Goal: Task Accomplishment & Management: Manage account settings

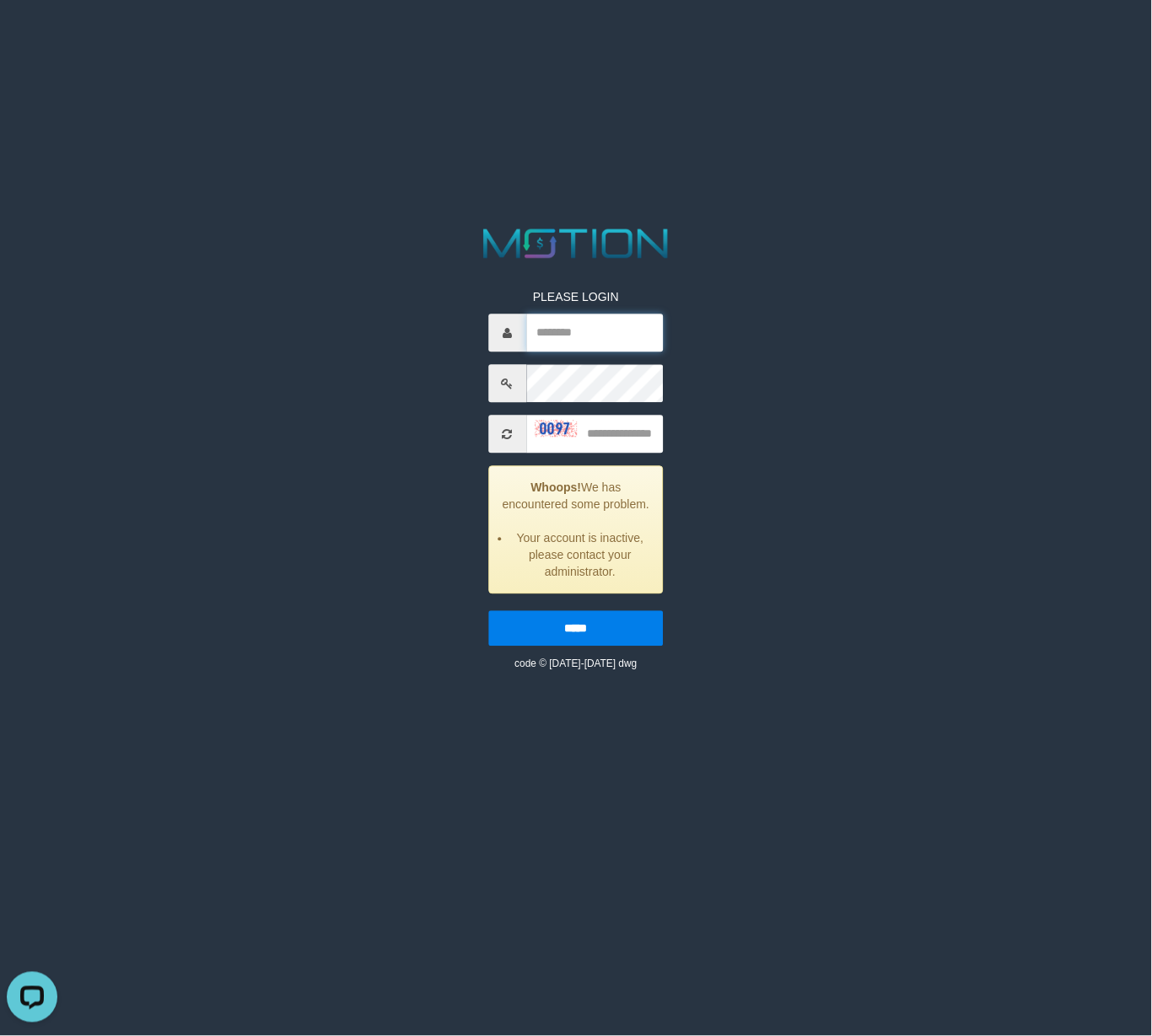
type input "*******"
click at [753, 622] on div "PLEASE LOGIN ******* Whoops! We has encountered some problem. Your account is i…" at bounding box center [576, 448] width 601 height 447
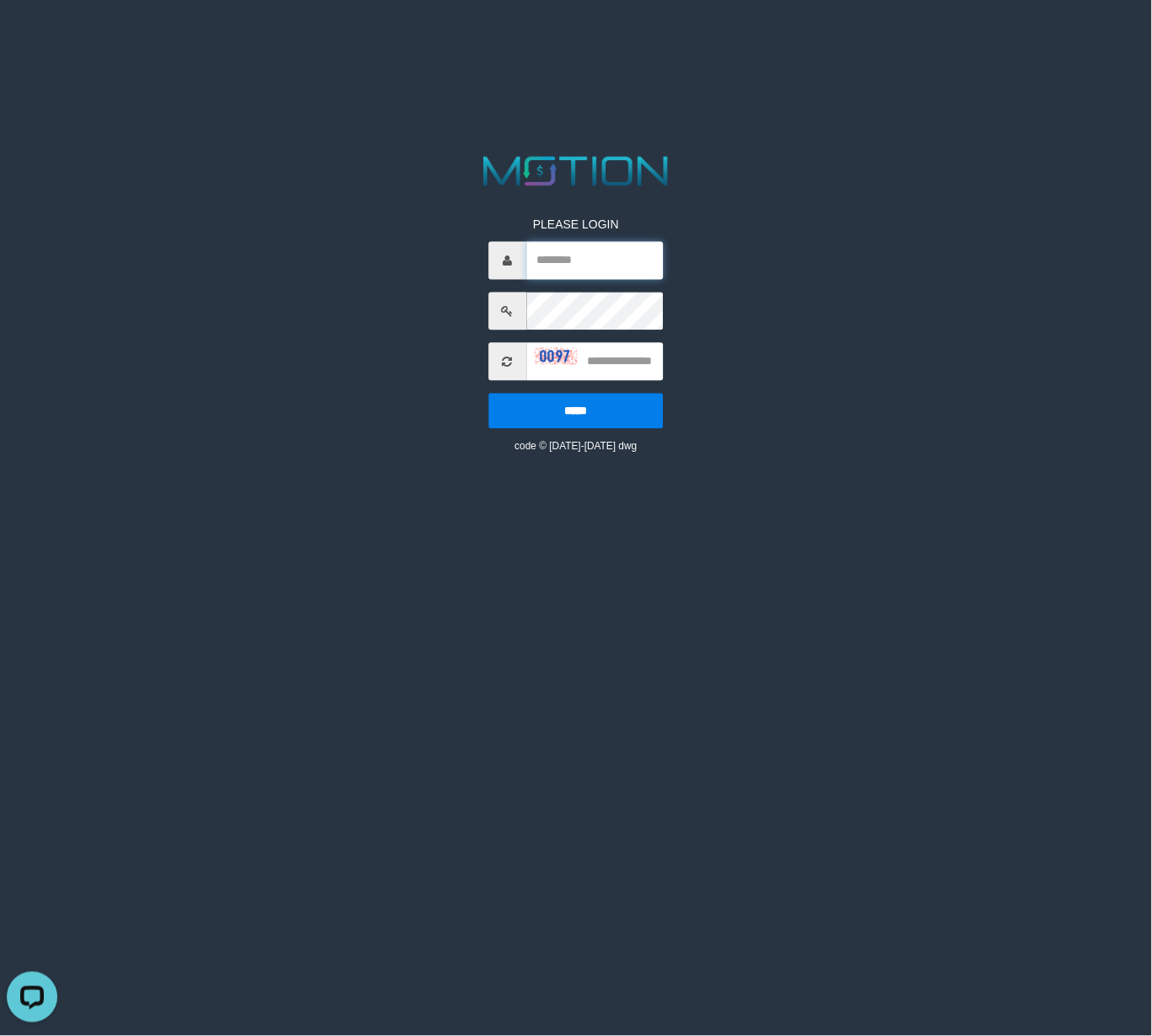
type input "*******"
click at [557, 358] on input "text" at bounding box center [595, 362] width 137 height 38
click at [540, 357] on img at bounding box center [555, 356] width 42 height 17
click at [594, 362] on input "text" at bounding box center [595, 362] width 137 height 38
type input "****"
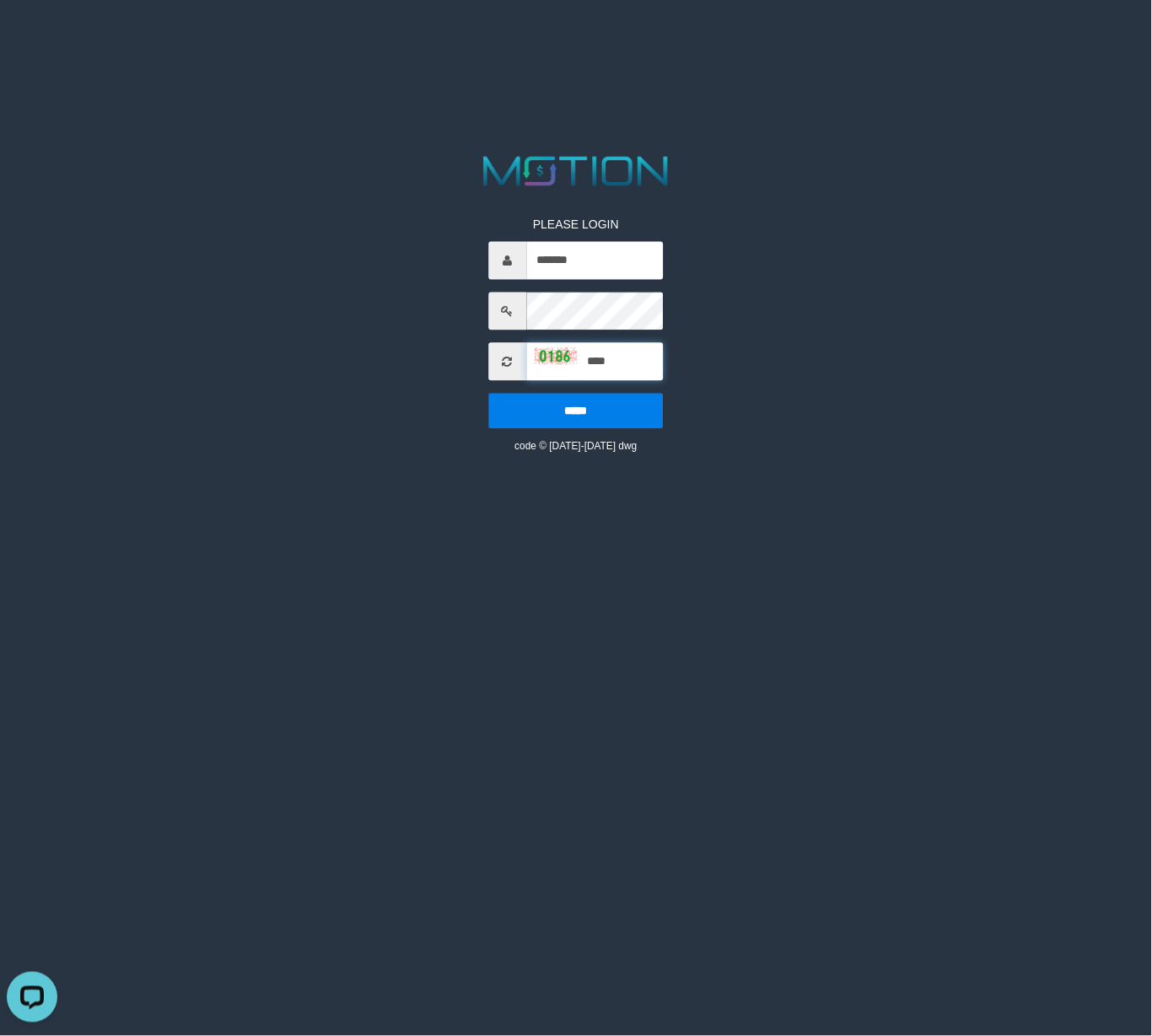
click at [489, 393] on input "*****" at bounding box center [576, 410] width 176 height 35
type input "*******"
click at [551, 354] on input "text" at bounding box center [595, 362] width 137 height 38
click at [544, 354] on img at bounding box center [555, 356] width 42 height 17
click at [543, 359] on img at bounding box center [555, 356] width 42 height 17
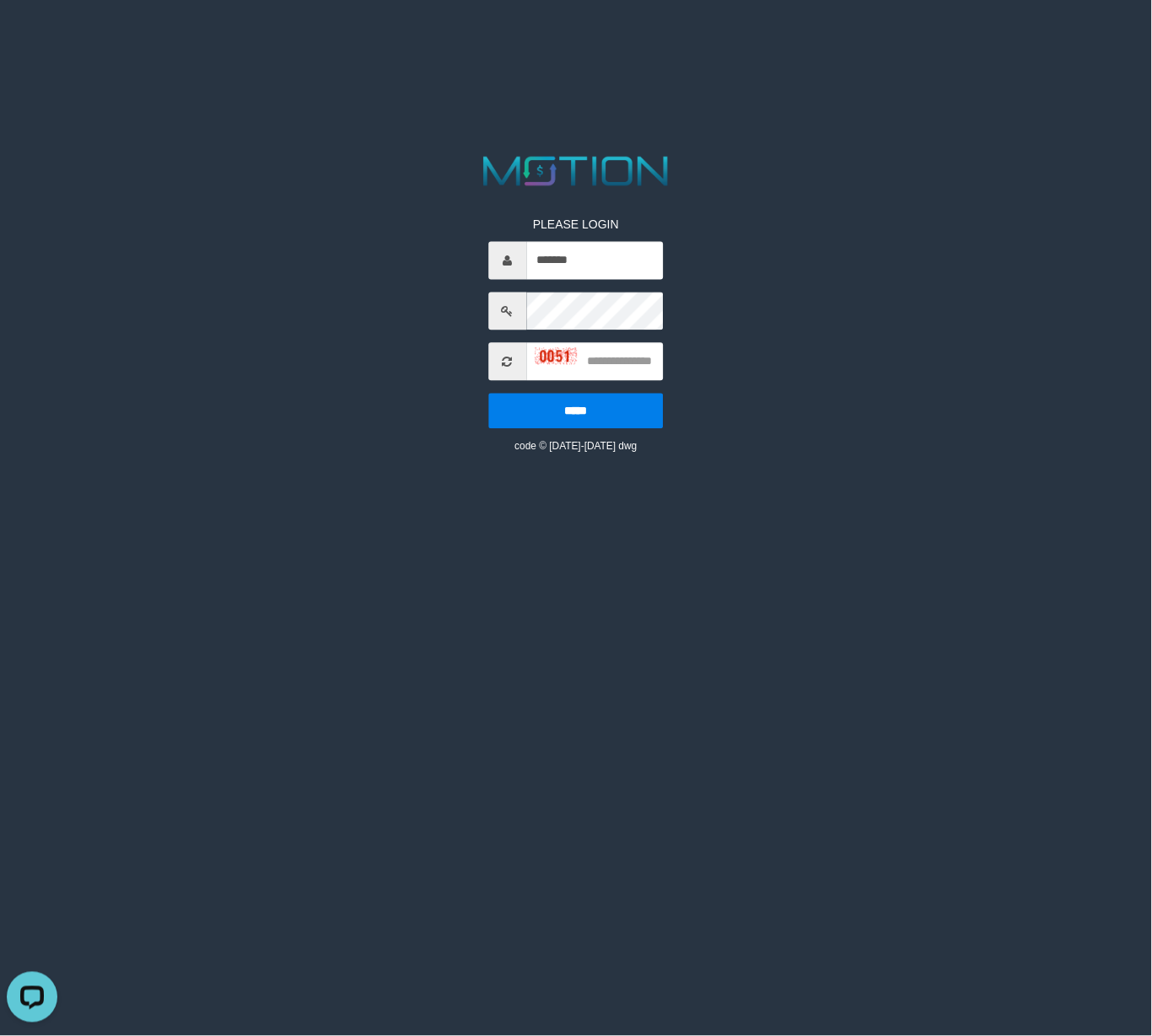
click at [541, 359] on img at bounding box center [555, 356] width 42 height 17
click at [513, 357] on icon at bounding box center [507, 362] width 10 height 12
click at [503, 362] on icon at bounding box center [507, 362] width 10 height 12
type input "*******"
click at [651, 42] on html "PLEASE LOGIN ******* ***** code © 2012-2018 dwg" at bounding box center [576, 21] width 1152 height 42
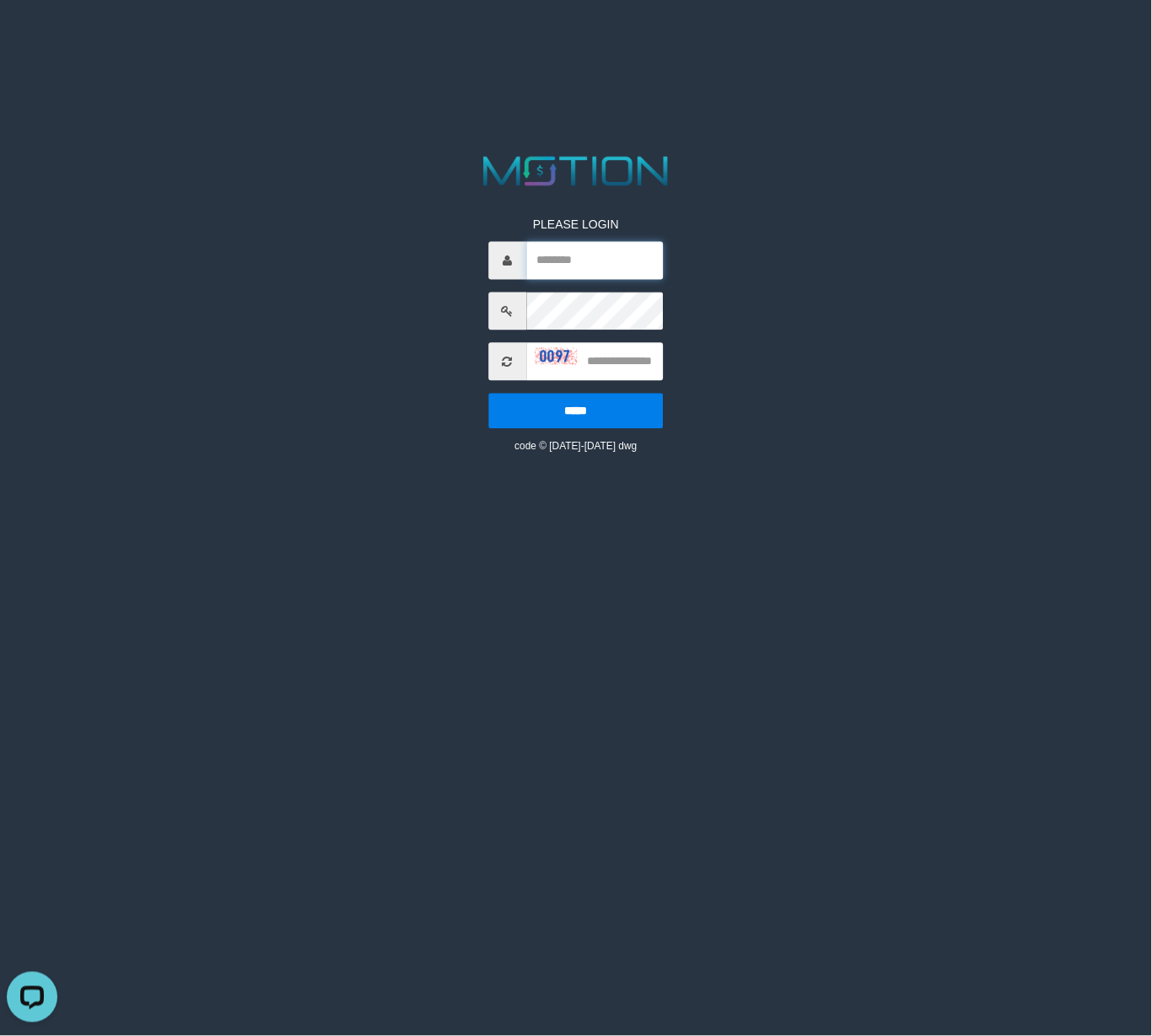
type input "*******"
click at [499, 373] on span at bounding box center [507, 362] width 38 height 38
click at [506, 364] on icon at bounding box center [507, 362] width 10 height 12
type input "*******"
click at [560, 364] on input "text" at bounding box center [595, 362] width 137 height 38
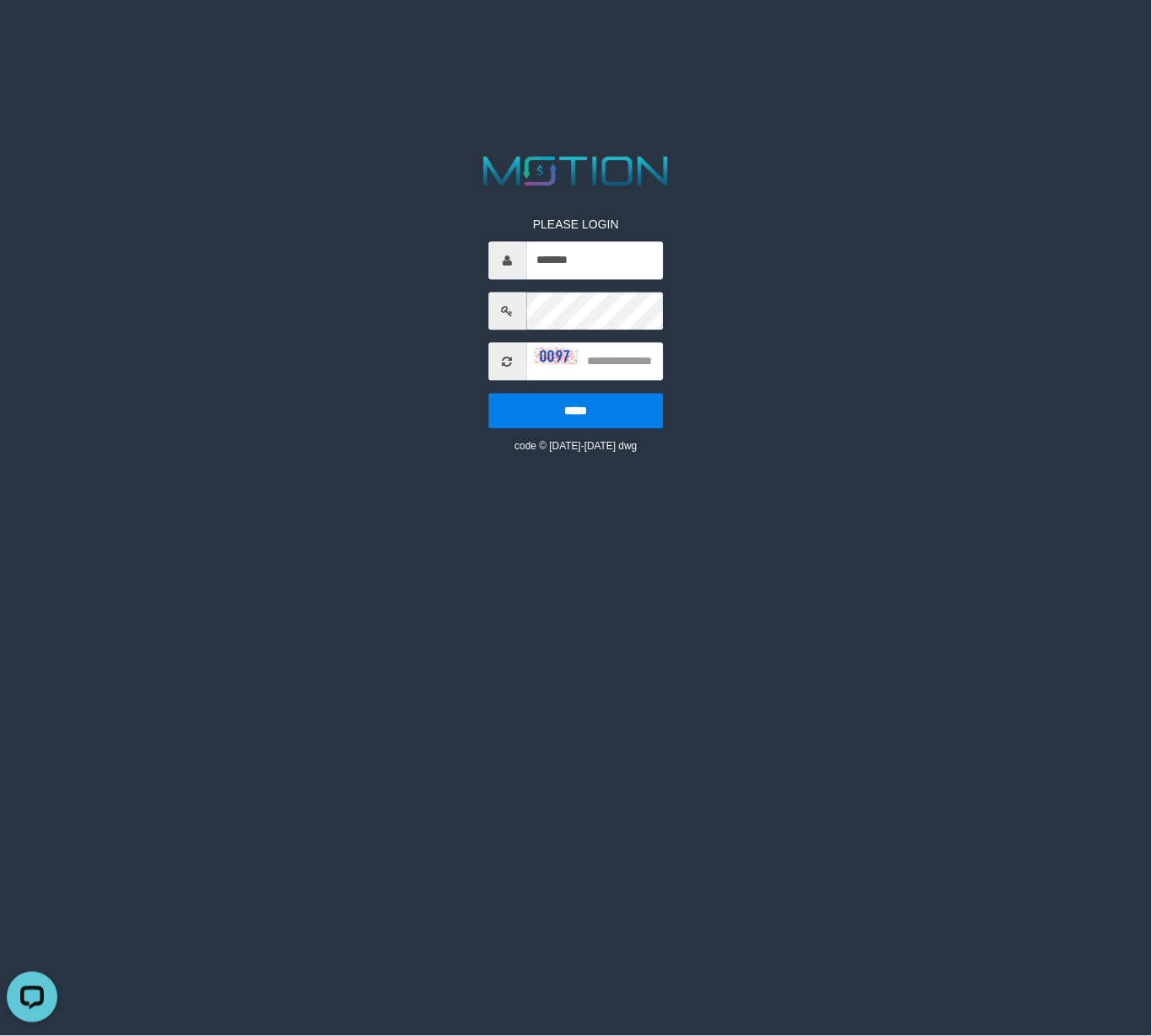
click at [537, 356] on img at bounding box center [555, 356] width 42 height 17
click at [625, 364] on input "text" at bounding box center [595, 362] width 137 height 38
type input "****"
click at [489, 393] on input "*****" at bounding box center [576, 410] width 176 height 35
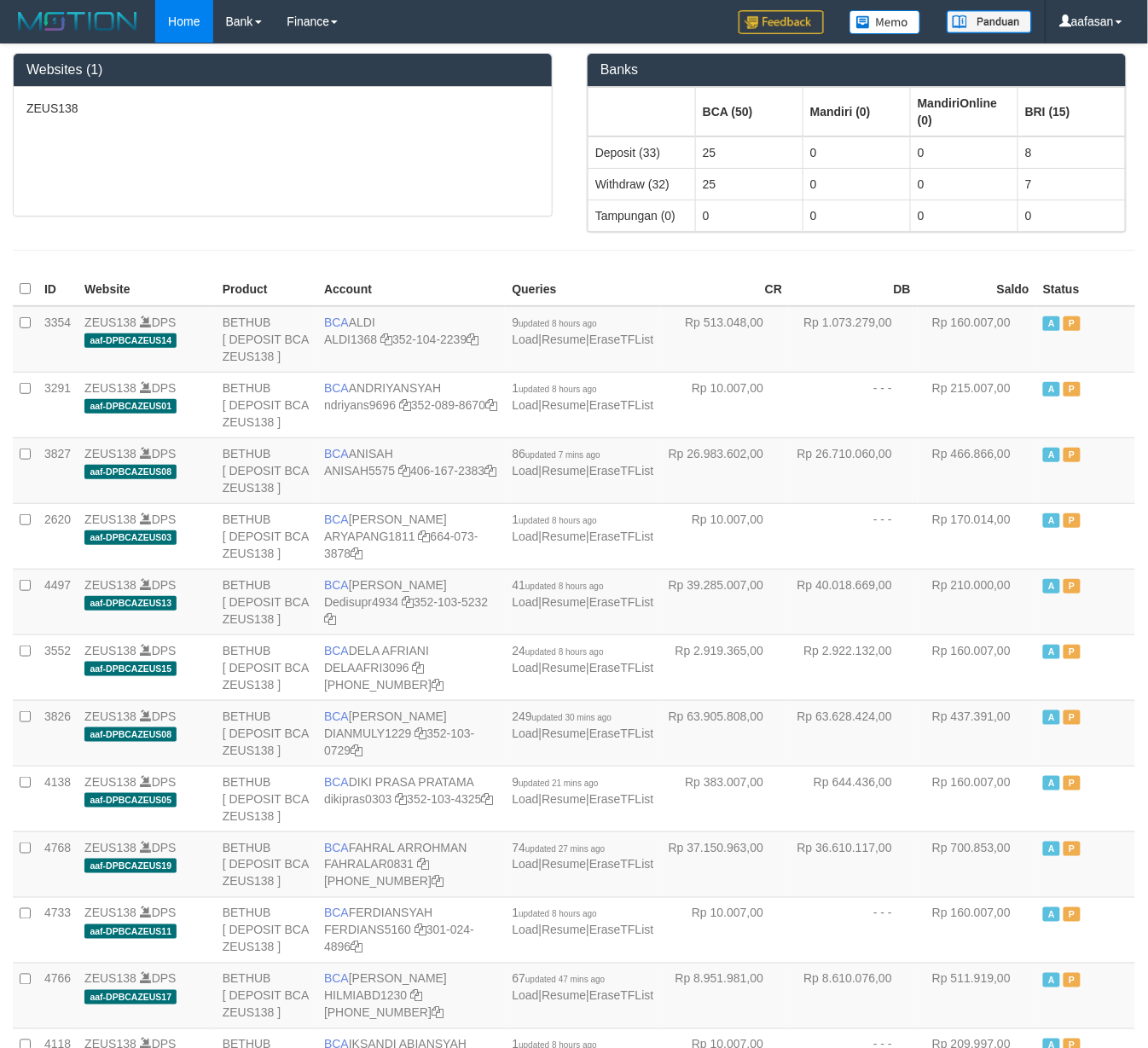
click at [401, 179] on div "ZEUS138" at bounding box center [283, 151] width 538 height 129
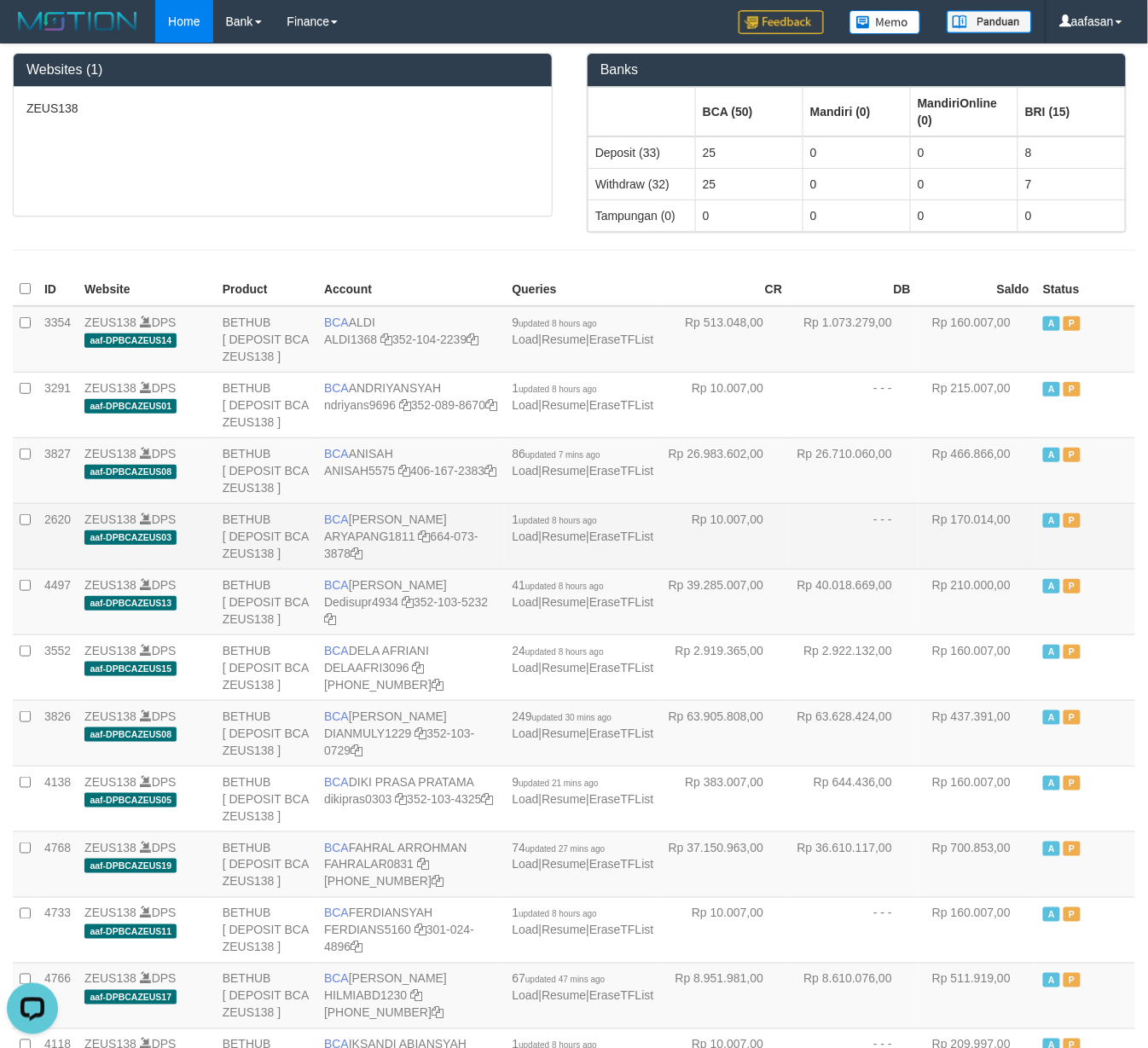
click at [740, 540] on td "Rp 10.007,00" at bounding box center [725, 536] width 129 height 66
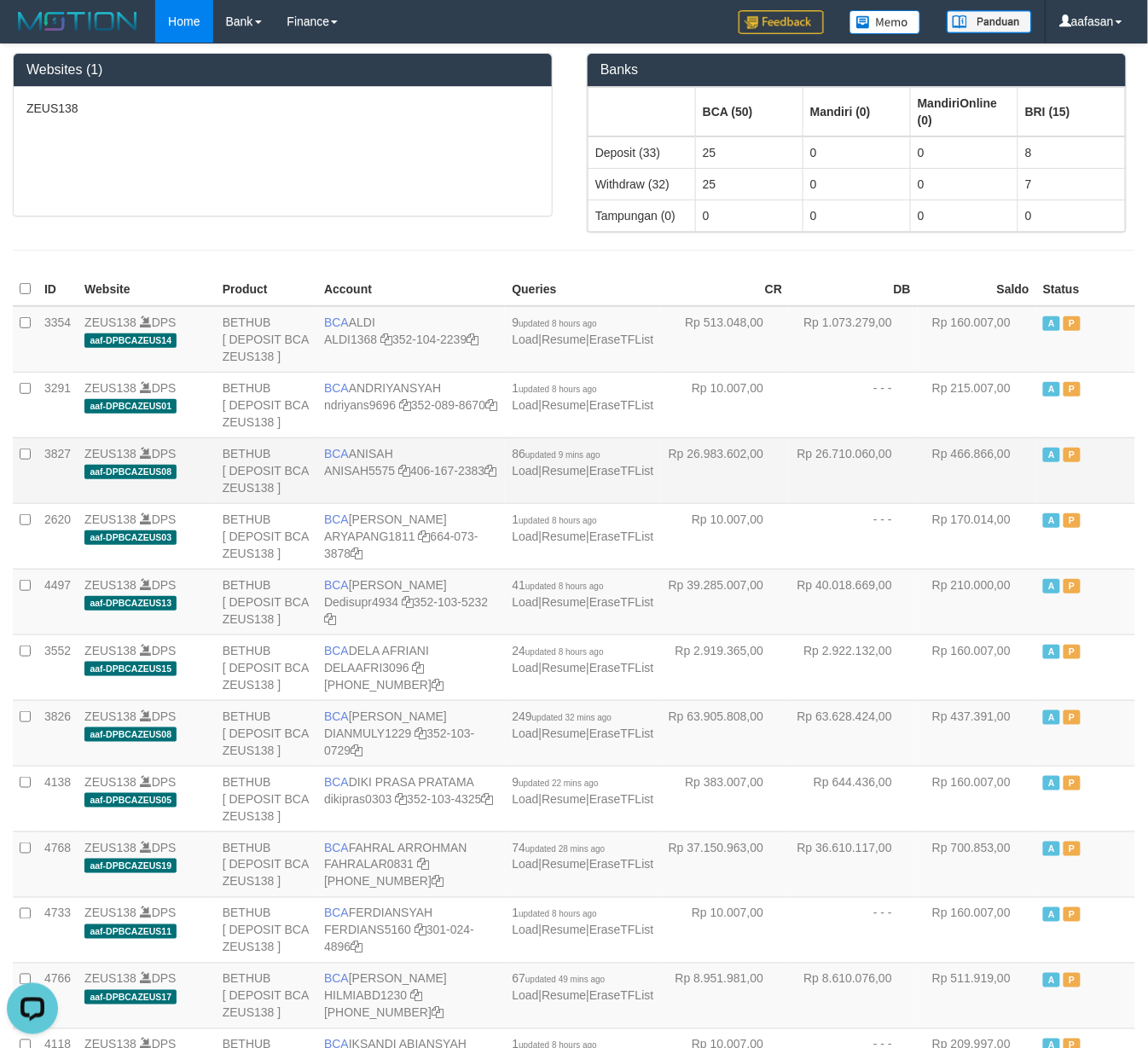
click at [895, 491] on td "Rp 26.710.060,00" at bounding box center [853, 471] width 129 height 66
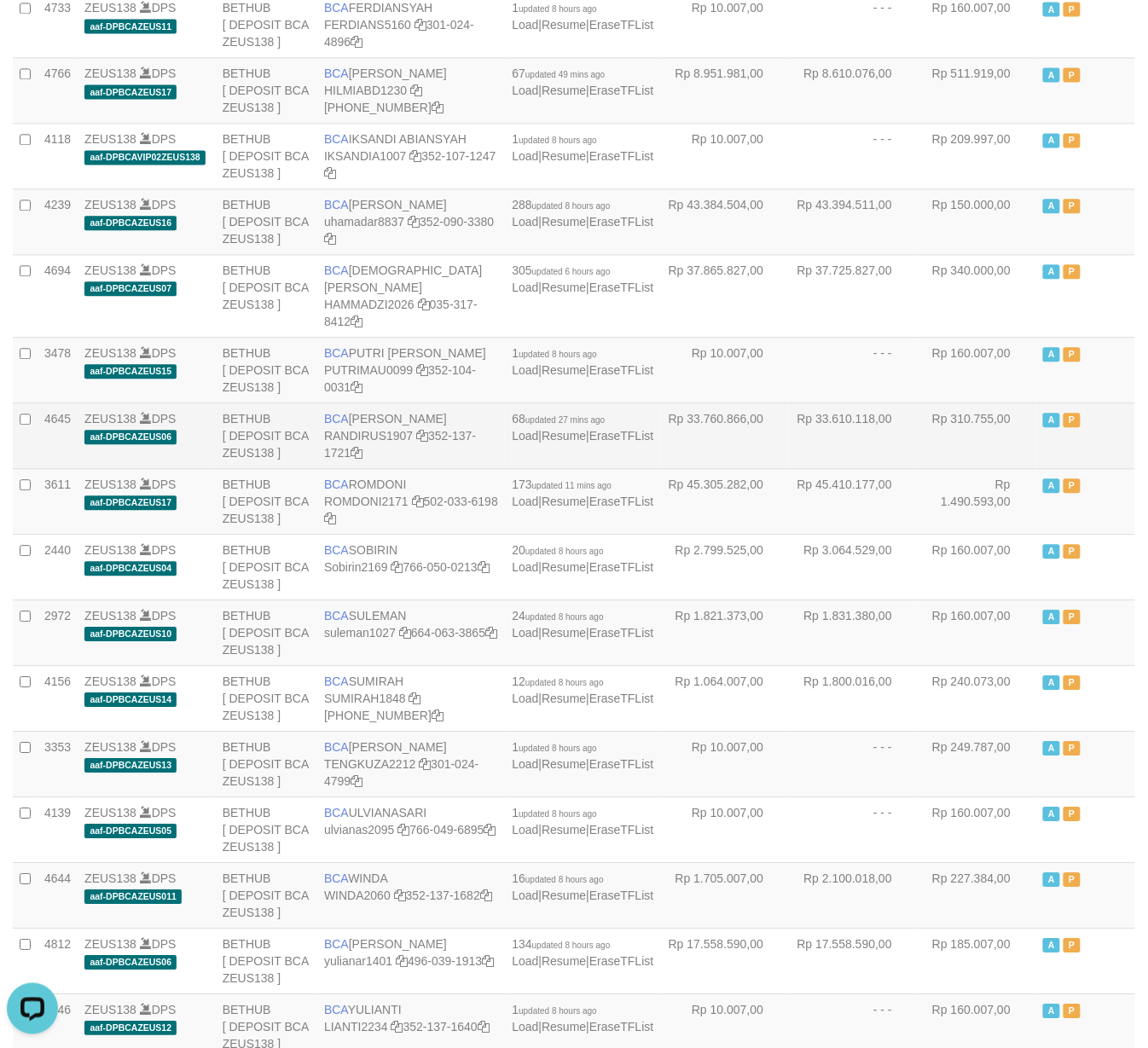
click at [851, 454] on td "Rp 33.610.118,00" at bounding box center [853, 435] width 129 height 66
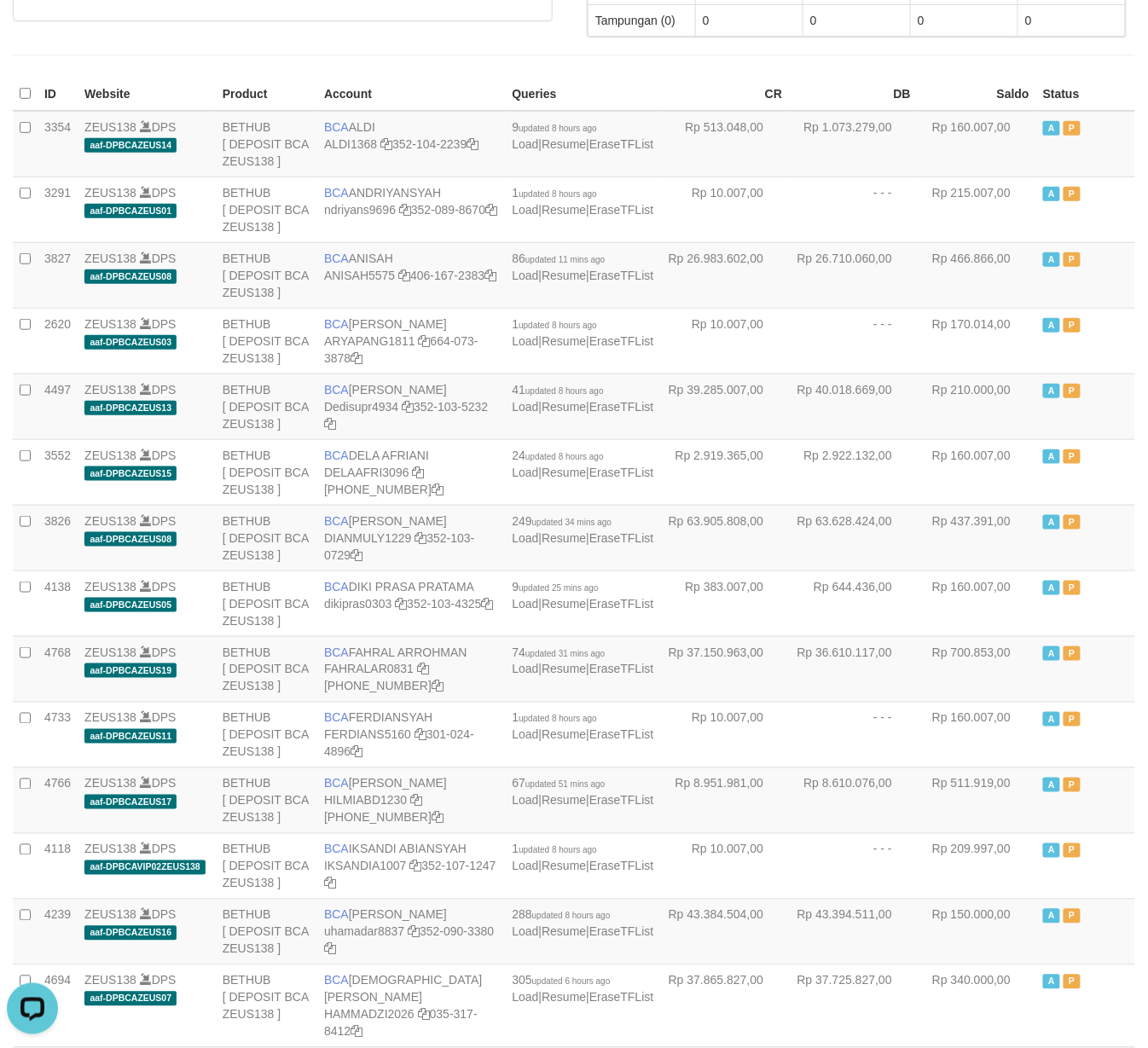
scroll to position [1235, 0]
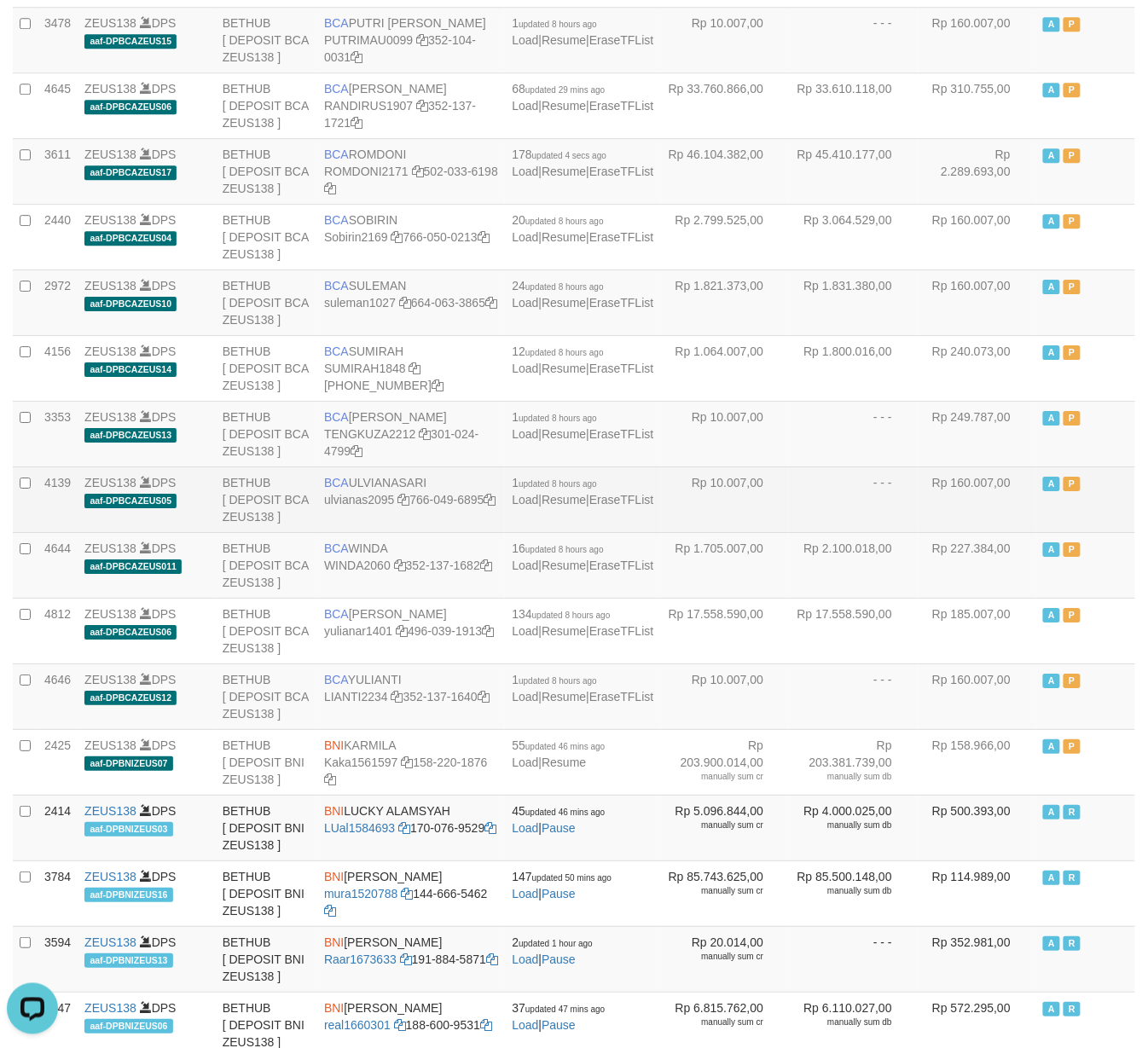
click at [423, 516] on td "BCA ULVIANASARI ulvianas2095 766-049-6895" at bounding box center [411, 499] width 187 height 66
copy td "BCA ULVIANASARI"
click at [680, 532] on td "Rp 10.007,00" at bounding box center [725, 499] width 129 height 66
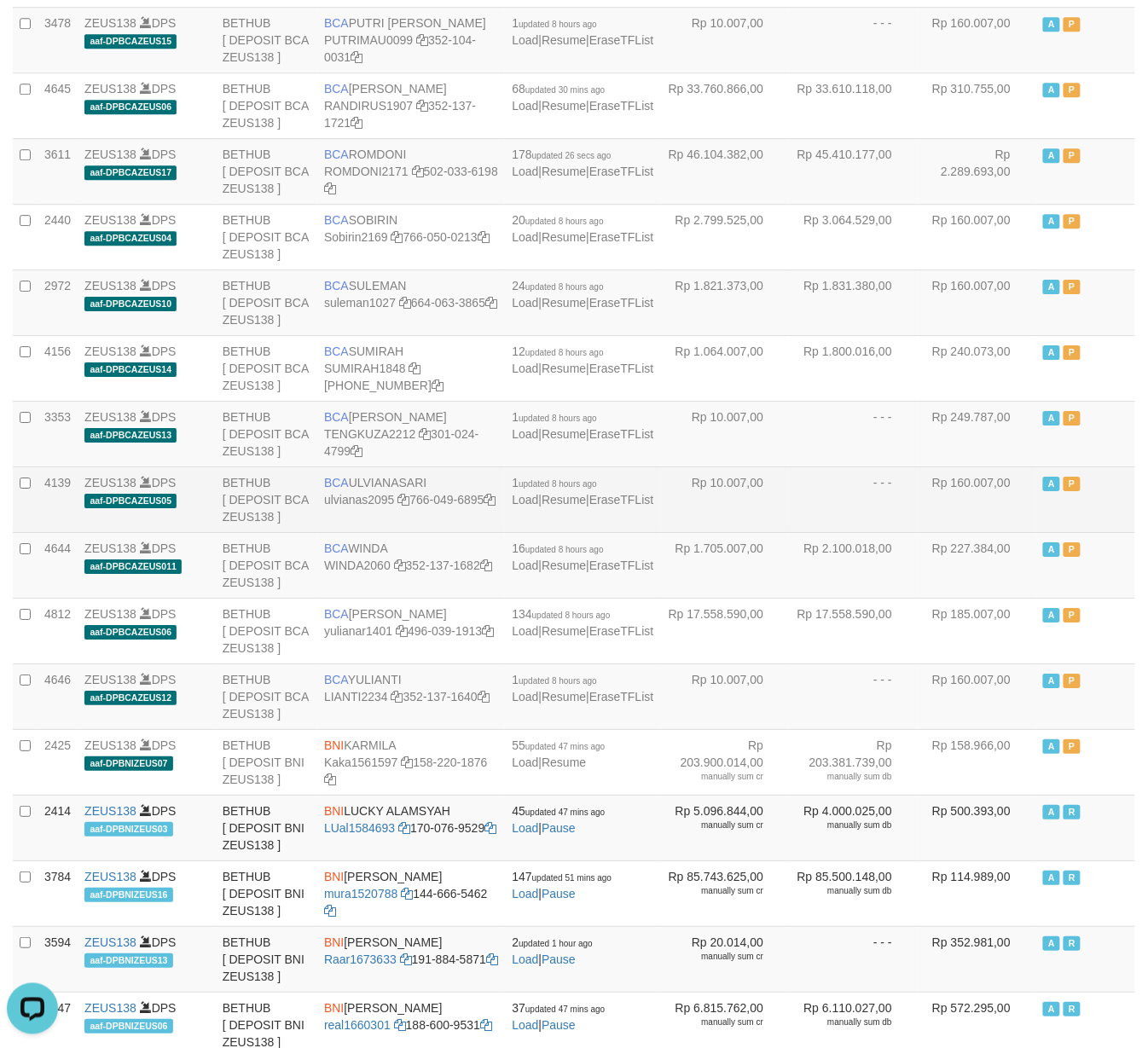
click at [897, 532] on td "- - -" at bounding box center [853, 499] width 129 height 66
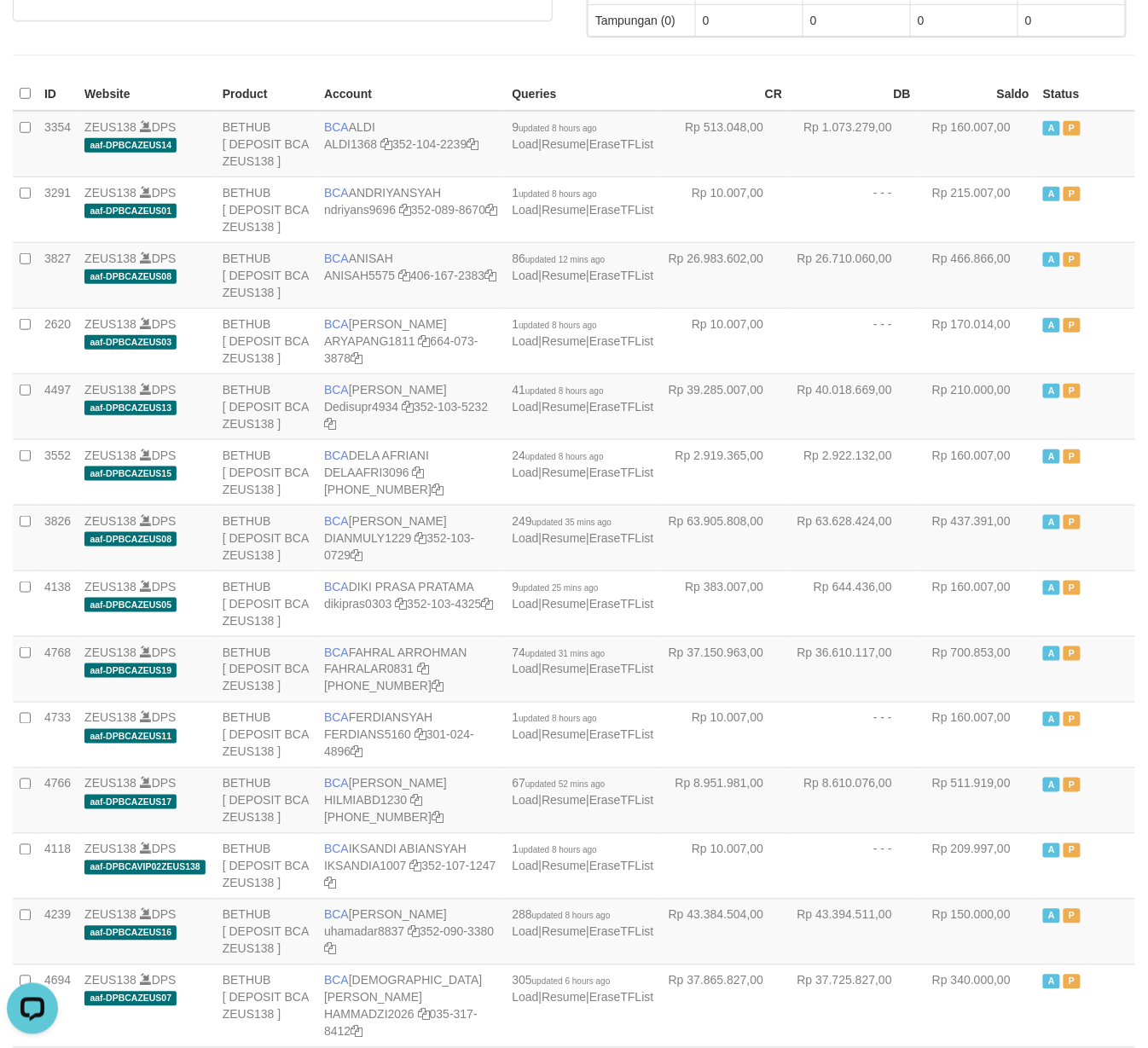
scroll to position [1253, 0]
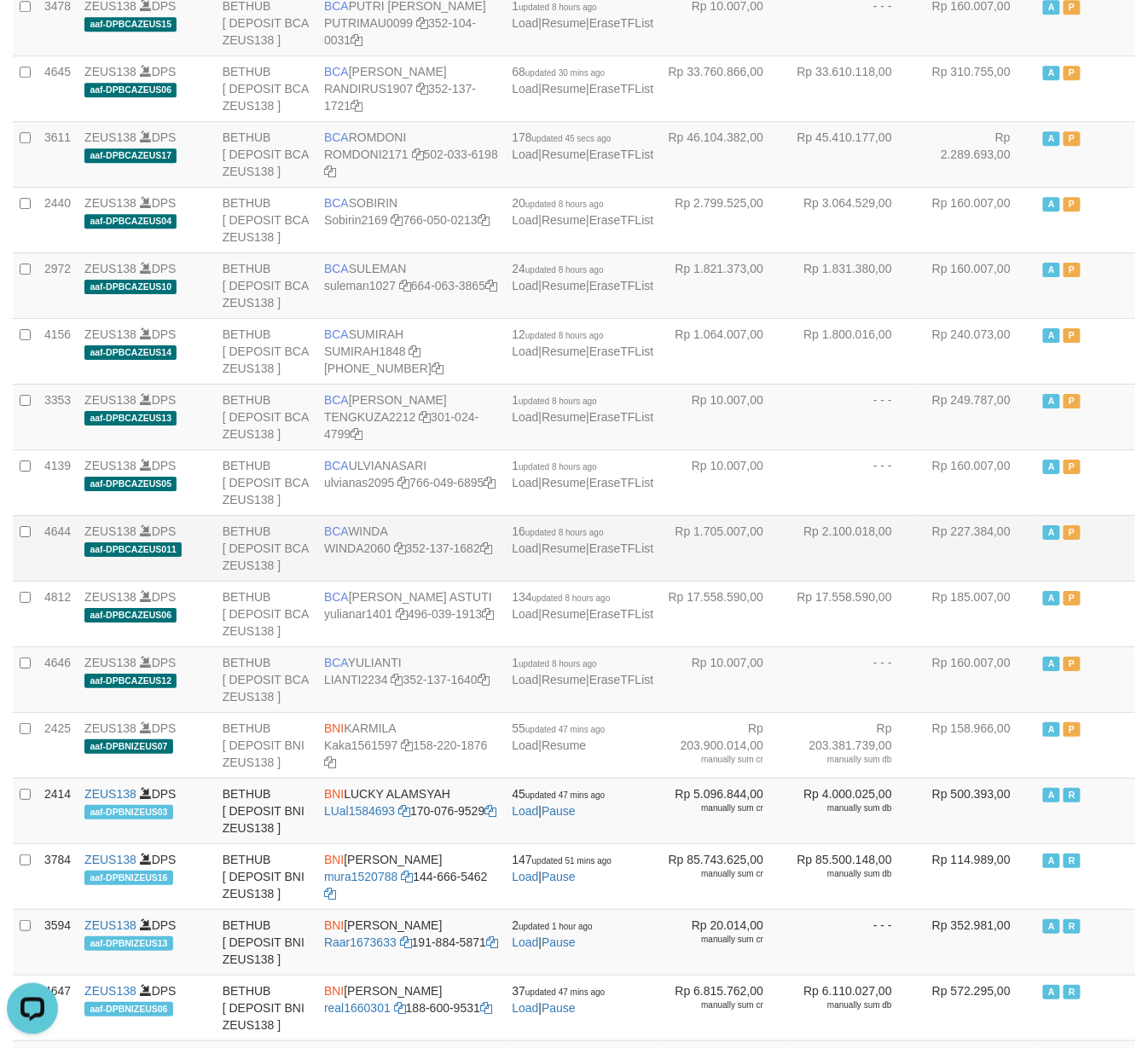
click at [845, 581] on td "Rp 2.100.018,00" at bounding box center [853, 548] width 129 height 66
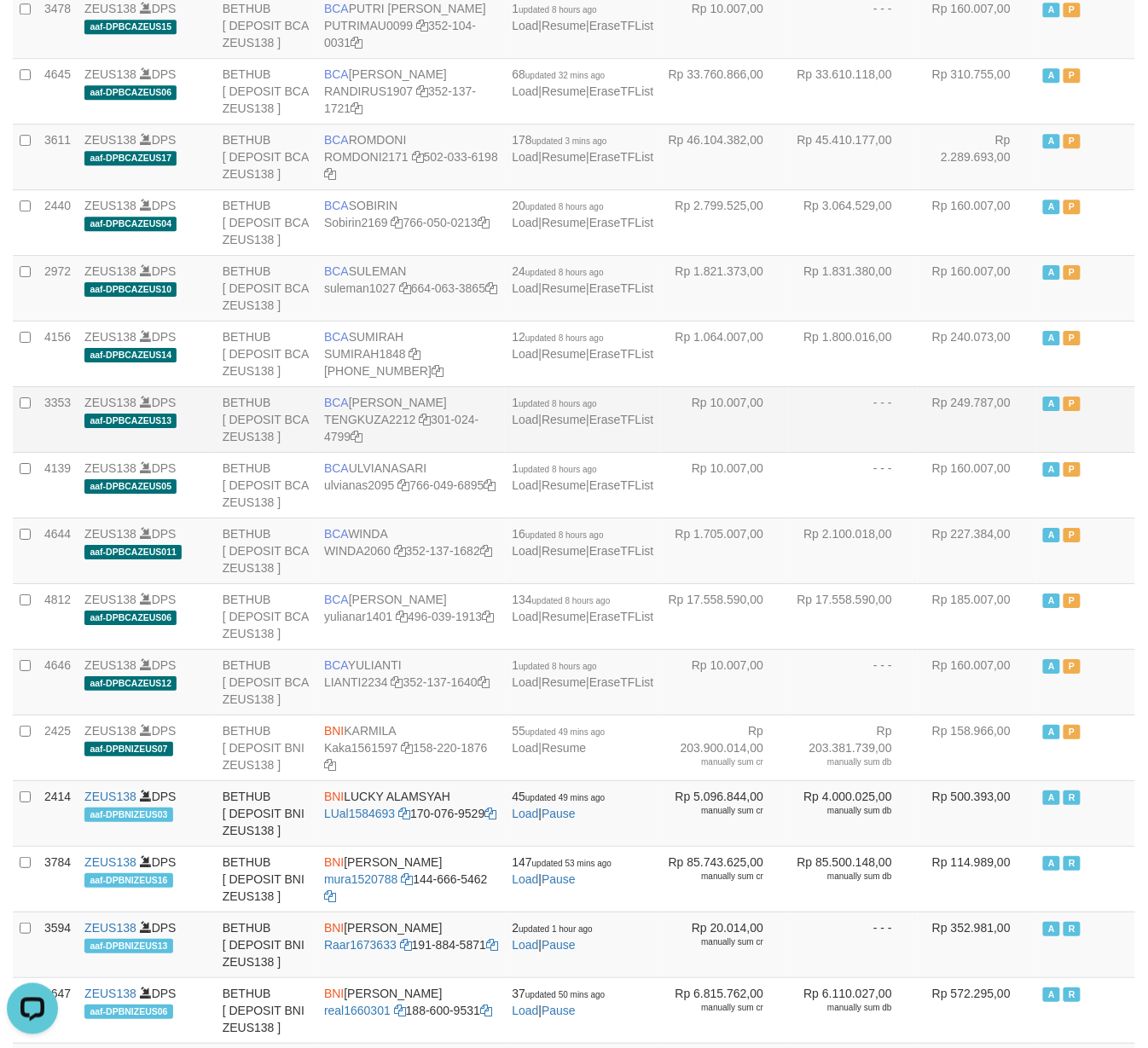
scroll to position [1025, 0]
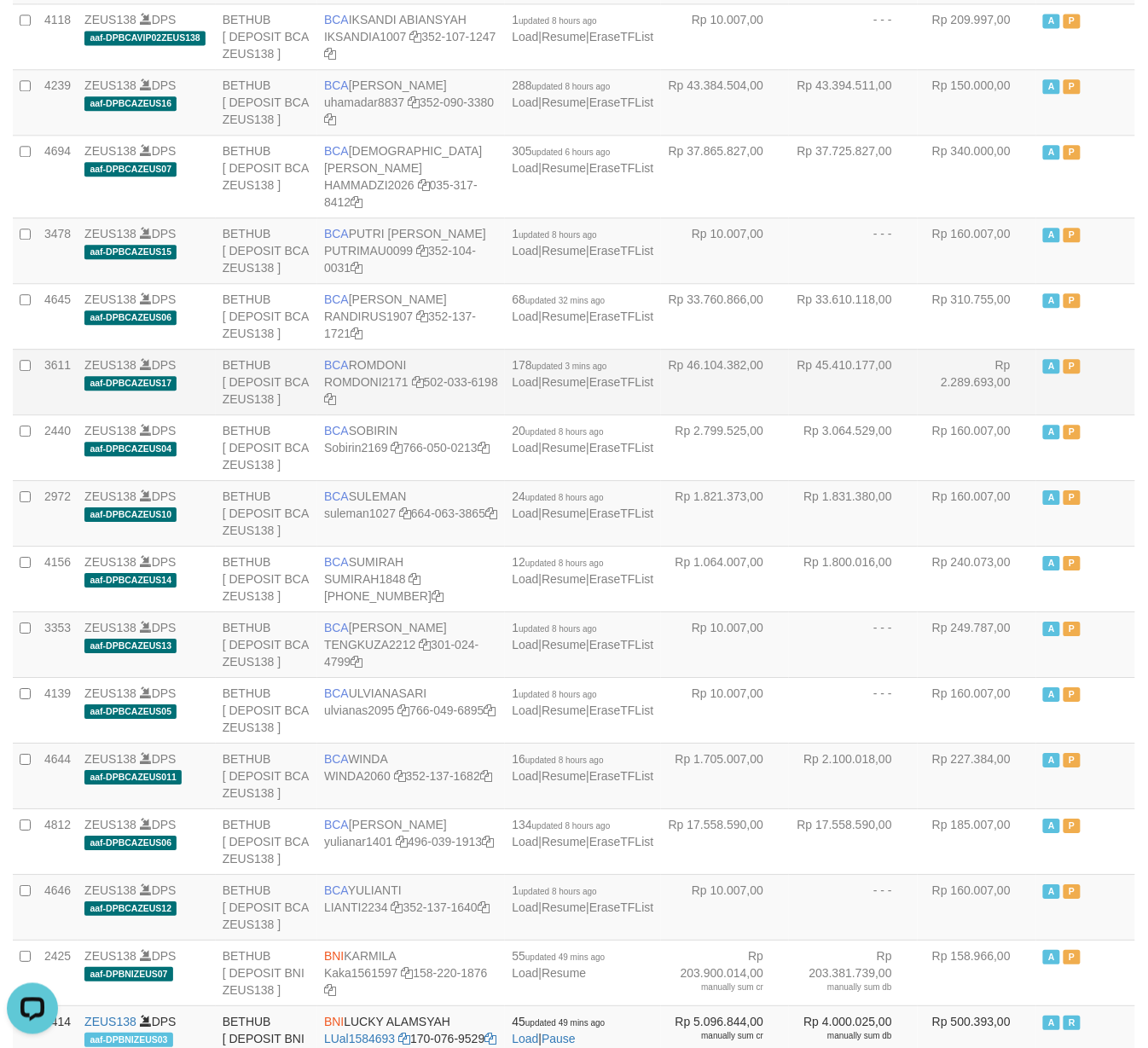
click at [731, 414] on td "Rp 46.104.382,00" at bounding box center [725, 381] width 129 height 66
click at [739, 414] on td "Rp 46.104.382,00" at bounding box center [725, 381] width 129 height 66
click at [1116, 677] on td "A P" at bounding box center [1086, 644] width 99 height 66
click at [1114, 677] on td "A P" at bounding box center [1086, 644] width 99 height 66
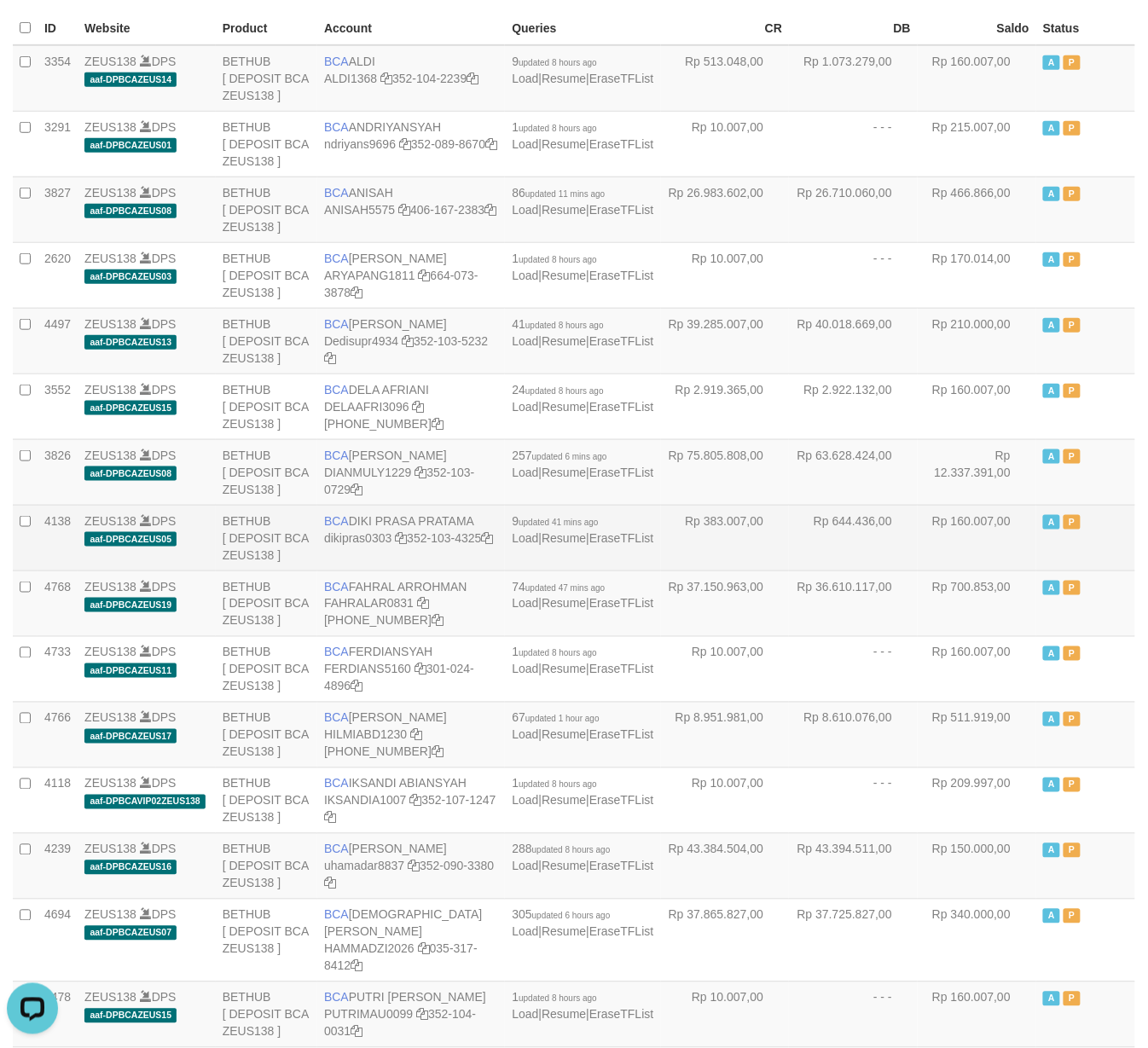
click at [434, 531] on td "BCA DIKI PRASA PRATAMA dikipras0303 352-103-4325" at bounding box center [411, 537] width 187 height 66
click at [428, 522] on td "BCA DIKI PRASA PRATAMA dikipras0303 352-103-4325" at bounding box center [411, 537] width 187 height 66
copy td "BCA DIKI PRASA PRATAMA"
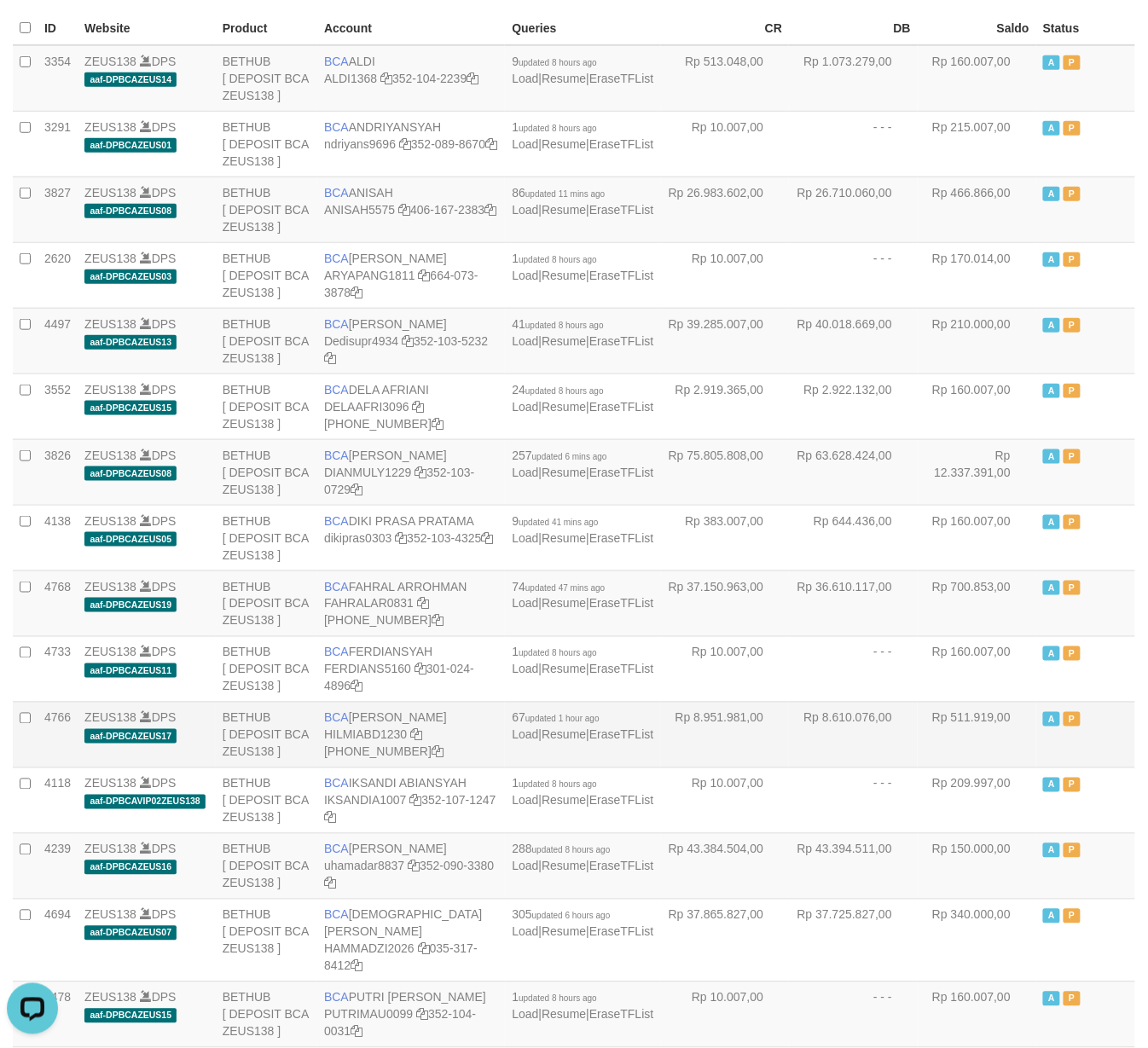
click at [1120, 728] on td "A P" at bounding box center [1086, 735] width 99 height 66
click at [1117, 731] on td "A P" at bounding box center [1086, 735] width 99 height 66
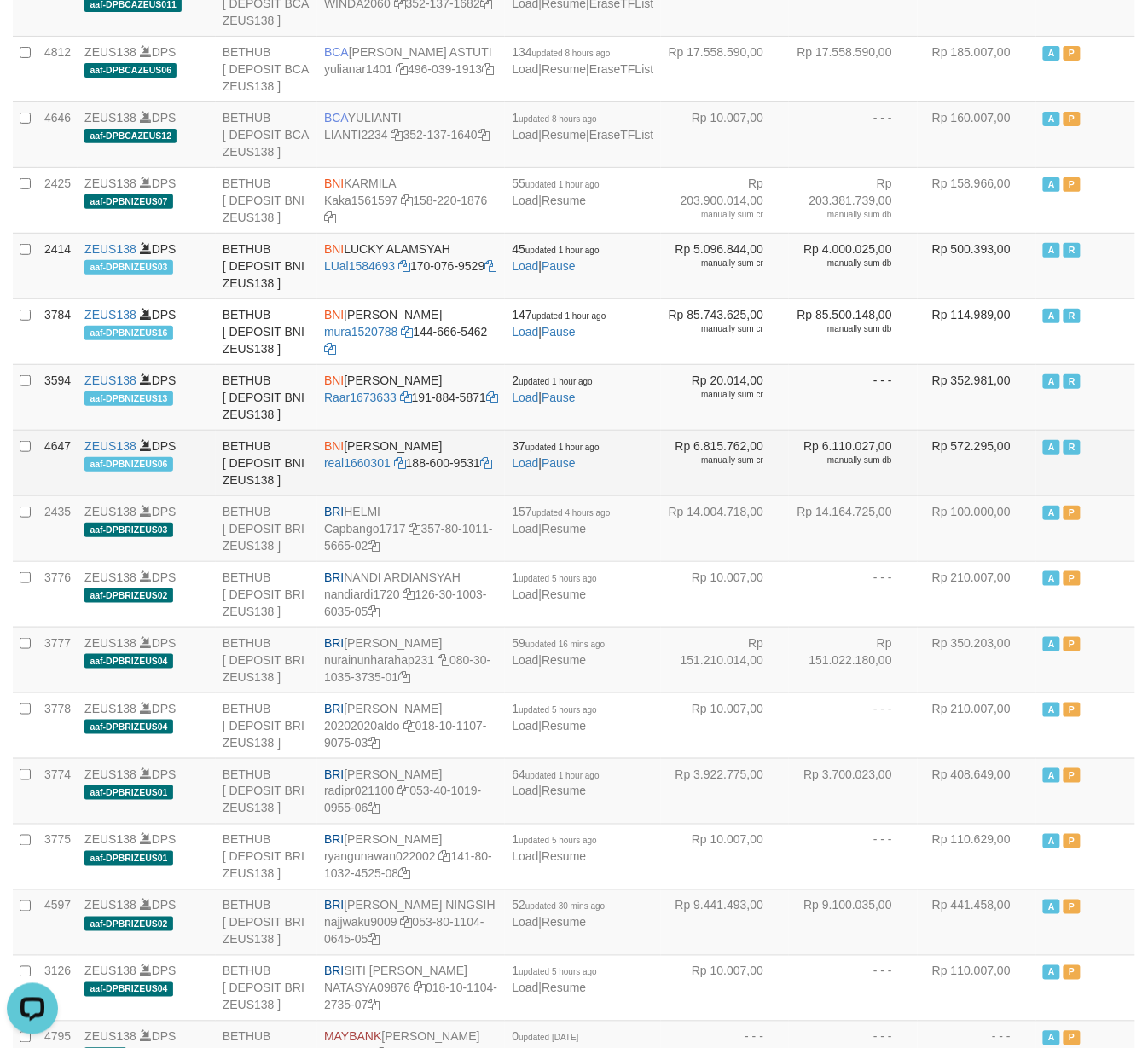
click at [389, 496] on td "BNI REYHAN ALMANSYAH real1660301 188-600-9531" at bounding box center [411, 463] width 187 height 66
copy td "BNI REYHAN ALMANSYAH"
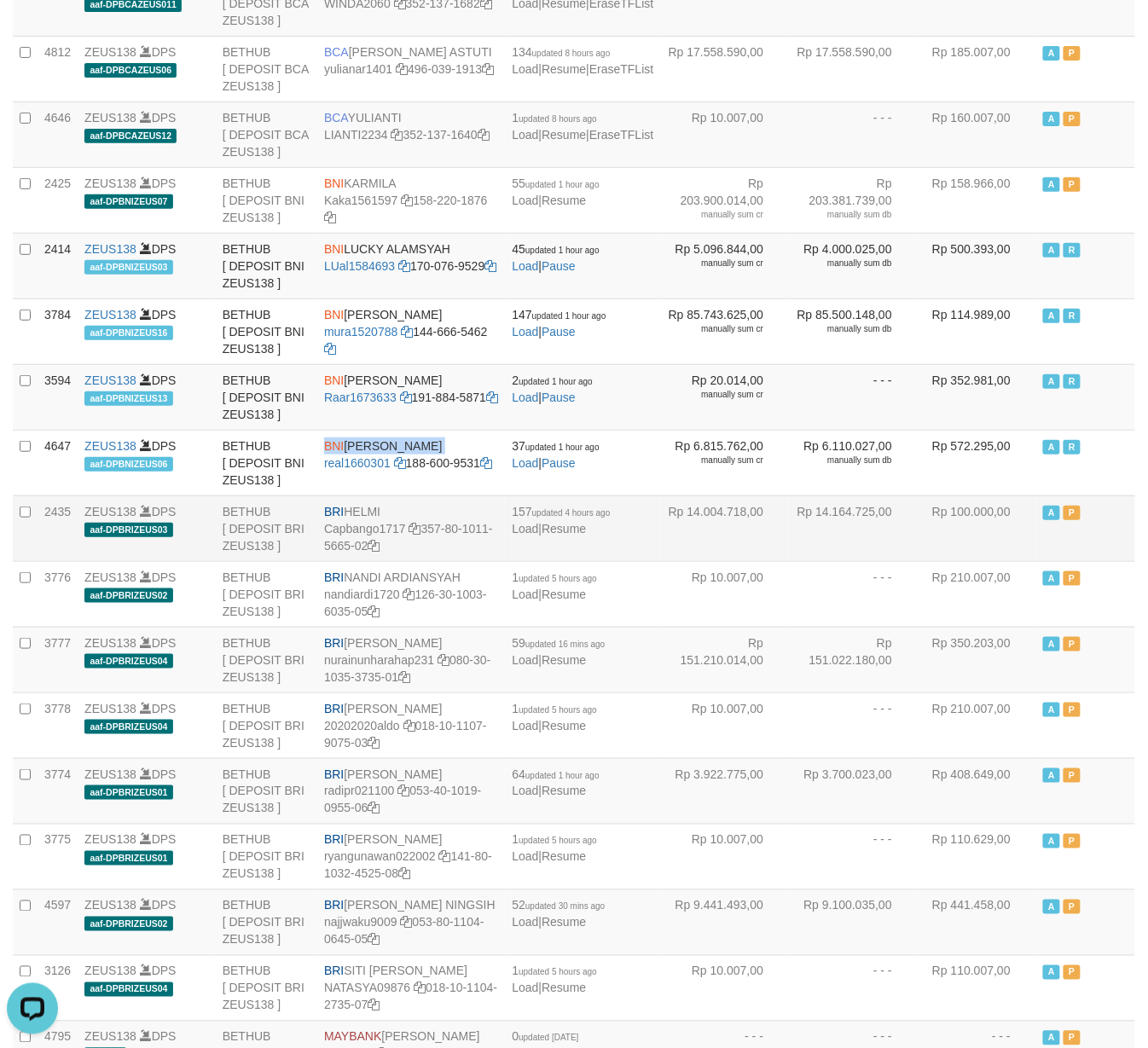
click at [1119, 561] on td "A P" at bounding box center [1086, 529] width 99 height 66
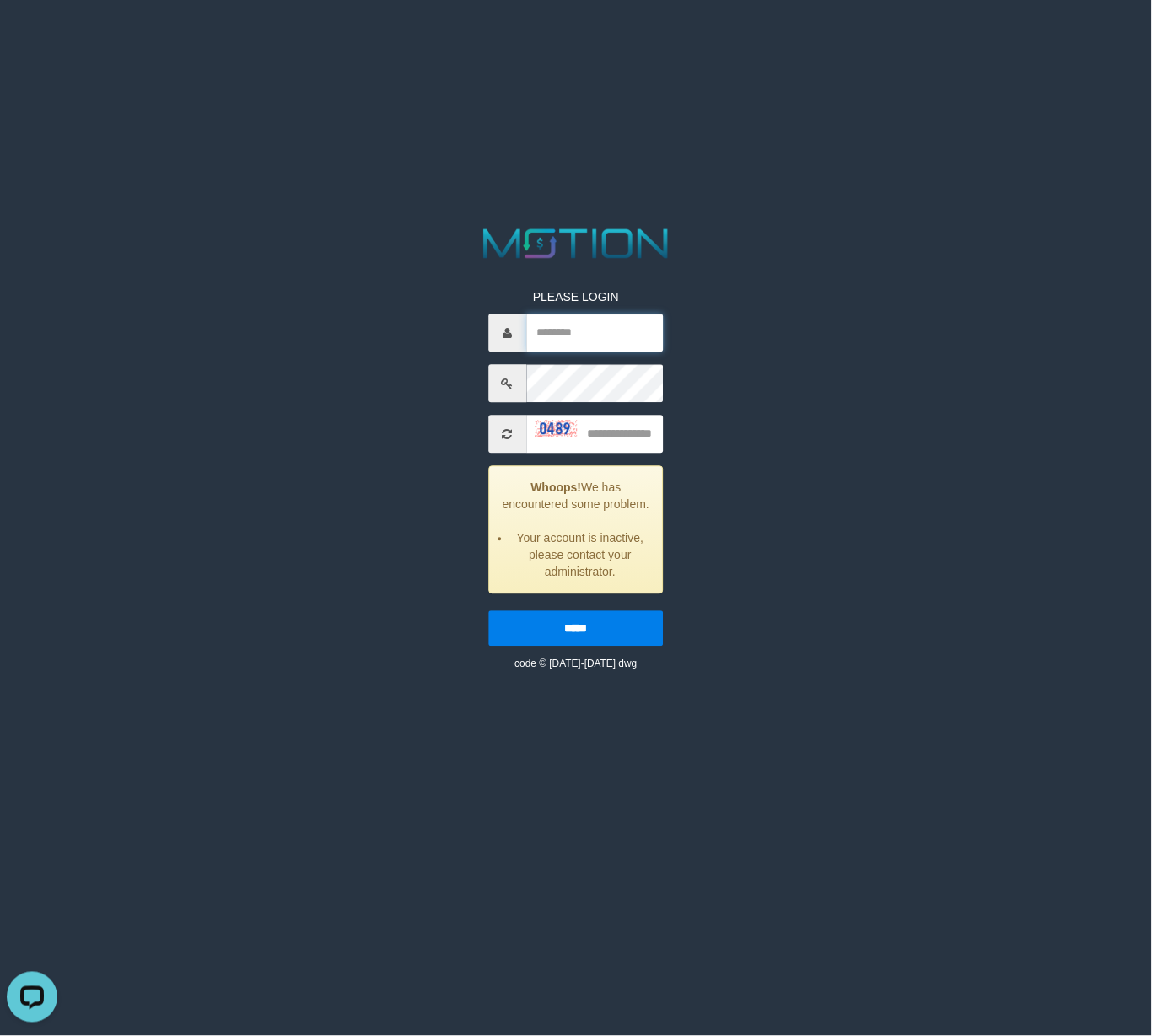
type input "*******"
click at [999, 42] on html "PLEASE LOGIN ******* Whoops! We has encountered some problem. Your account is i…" at bounding box center [576, 21] width 1152 height 42
click at [814, 493] on div "PLEASE LOGIN ******* Whoops! We has encountered some problem. Your account is i…" at bounding box center [576, 448] width 601 height 447
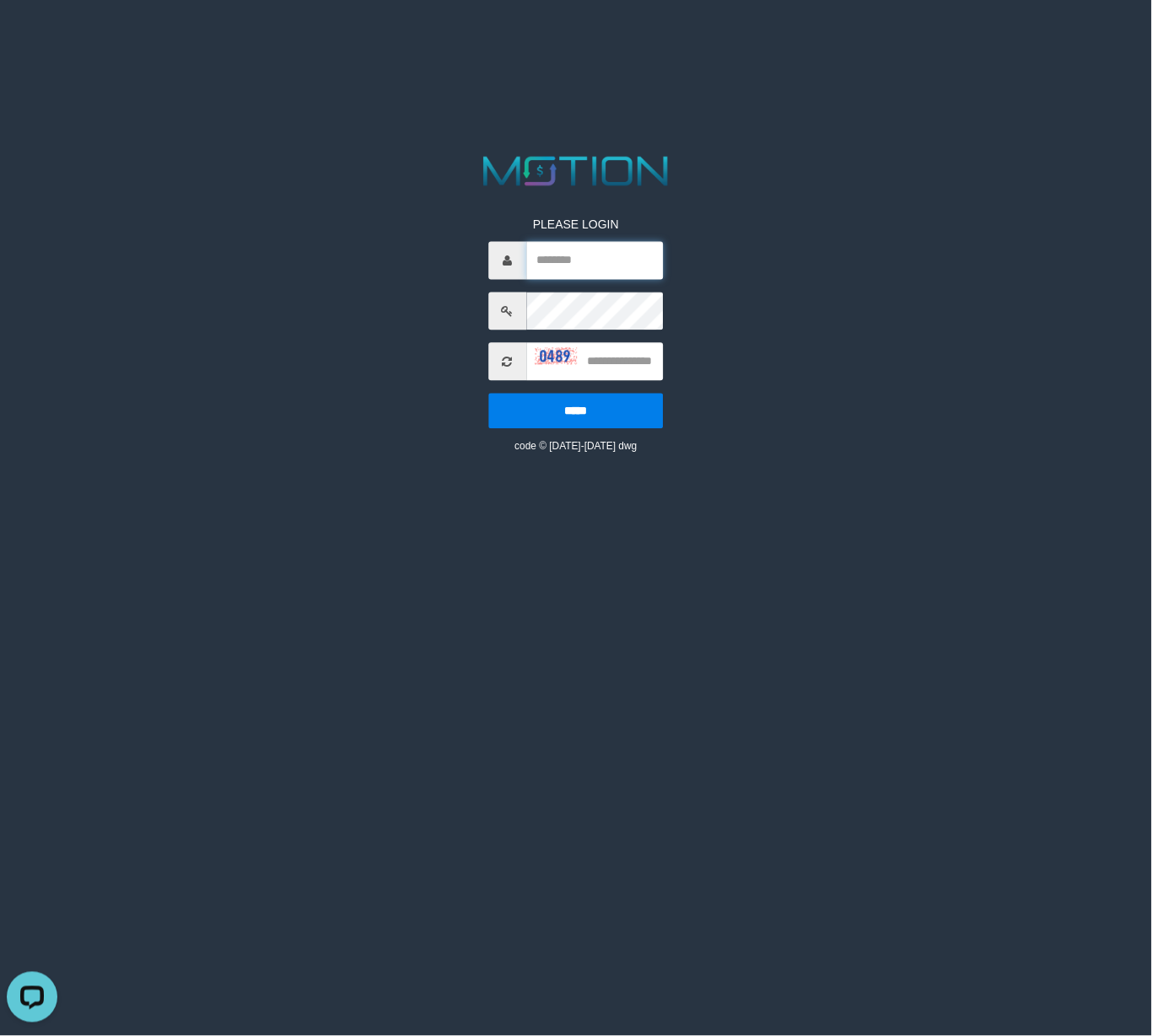
type input "*******"
click at [543, 359] on img at bounding box center [555, 356] width 42 height 17
click at [605, 365] on input "text" at bounding box center [595, 362] width 137 height 38
type input "****"
click at [489, 393] on input "*****" at bounding box center [576, 410] width 176 height 35
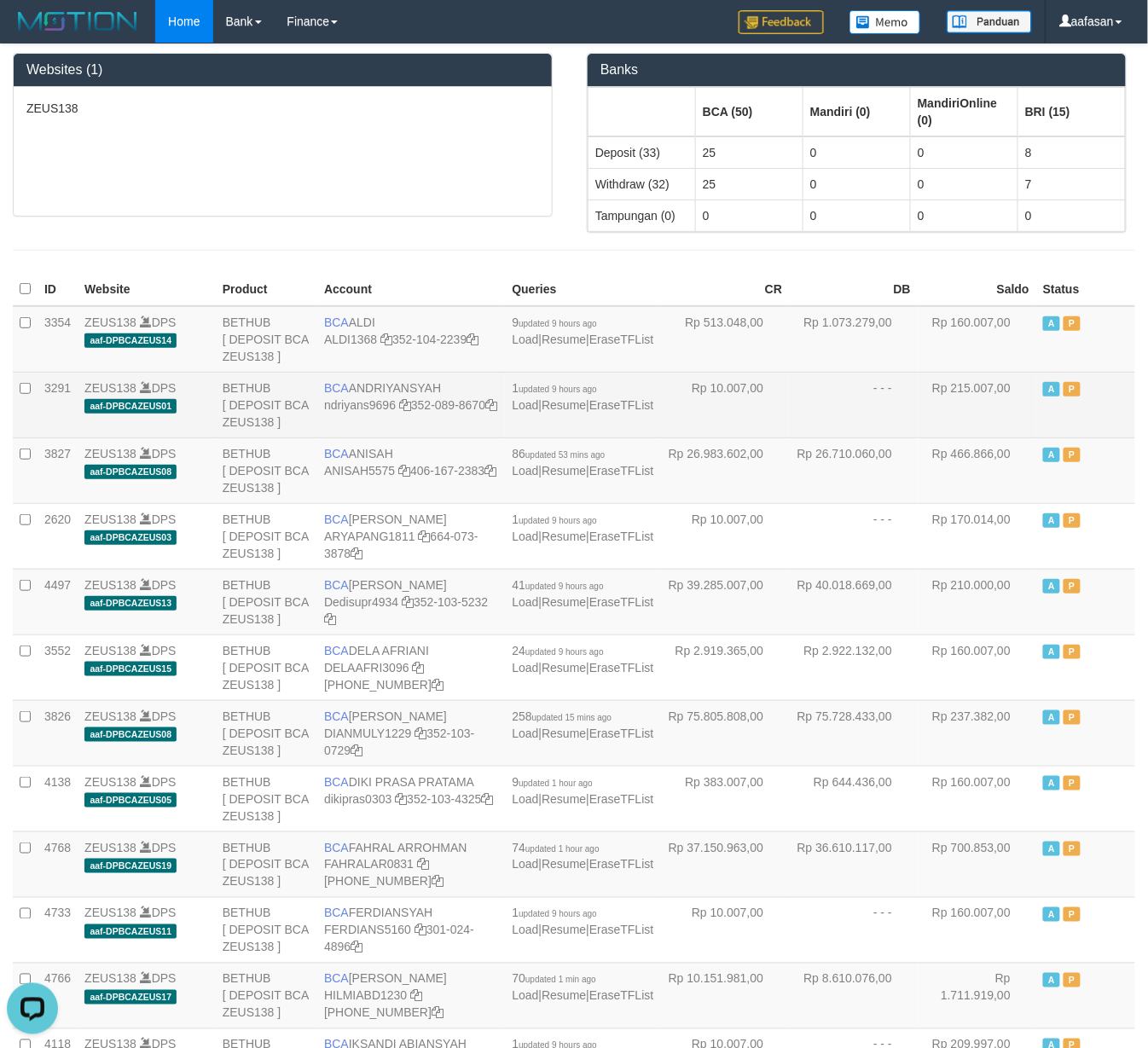
click at [853, 433] on td "- - -" at bounding box center [853, 405] width 129 height 66
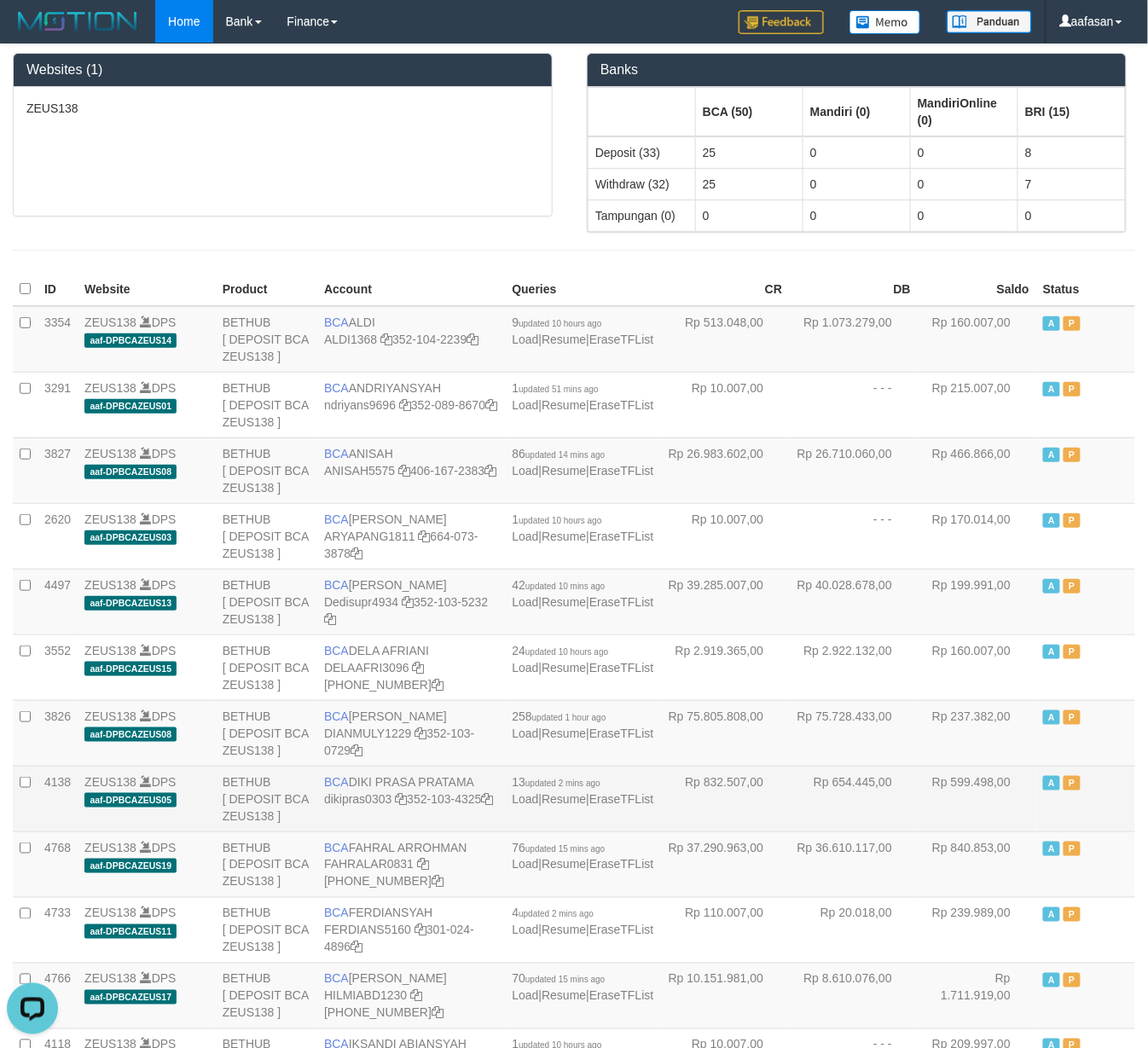
click at [421, 778] on td "BCA DIKI PRASA PRATAMA dikipras0303 352-103-4325" at bounding box center [411, 798] width 187 height 66
click at [421, 778] on td "BCA DIKI PRASA PRATAMA dikipras0303 352-103-4325" at bounding box center [411, 798] width 187 height 66
copy td "BCA DIKI PRASA PRATAMA"
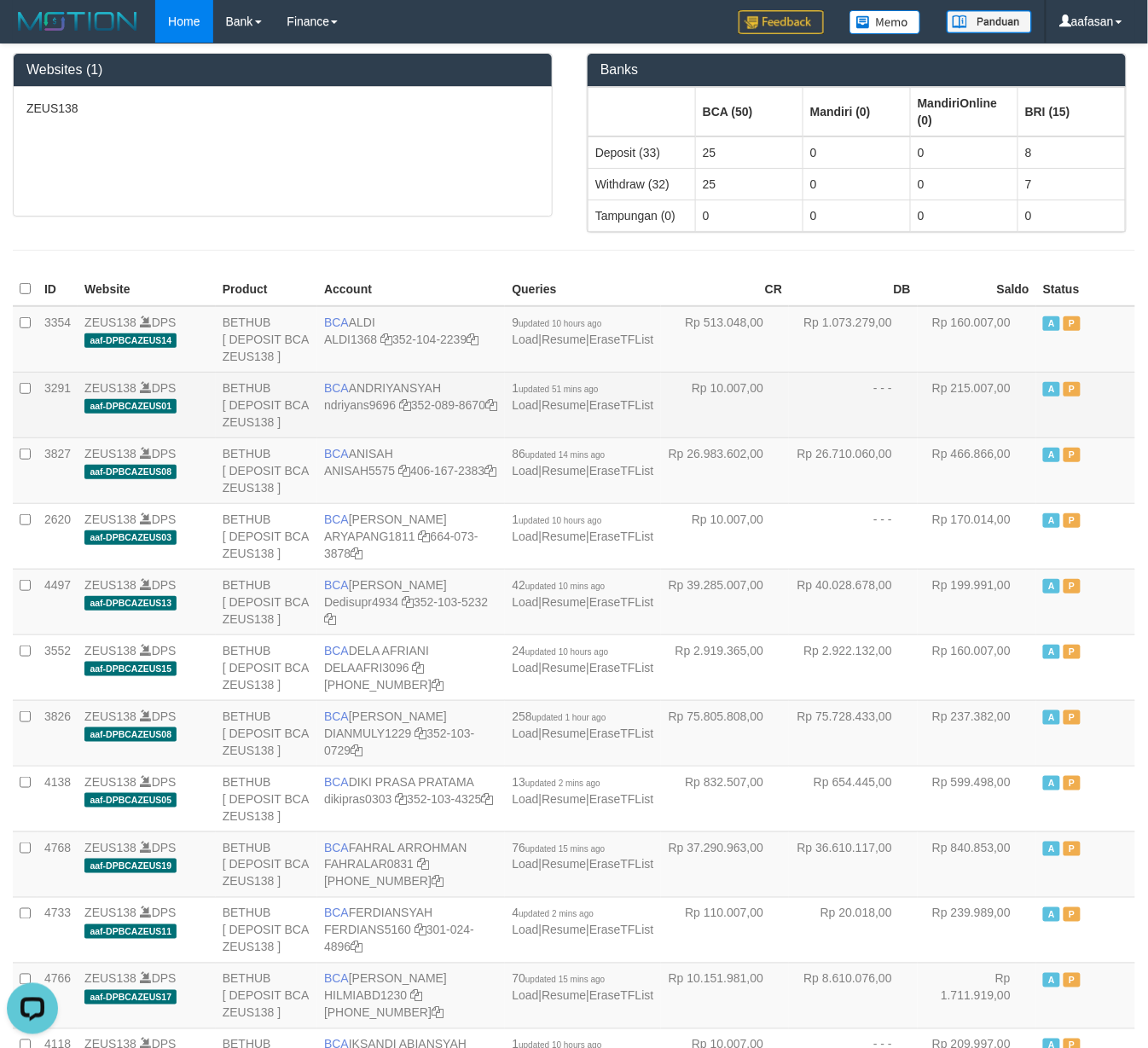
click at [1114, 431] on td "A P" at bounding box center [1086, 405] width 99 height 66
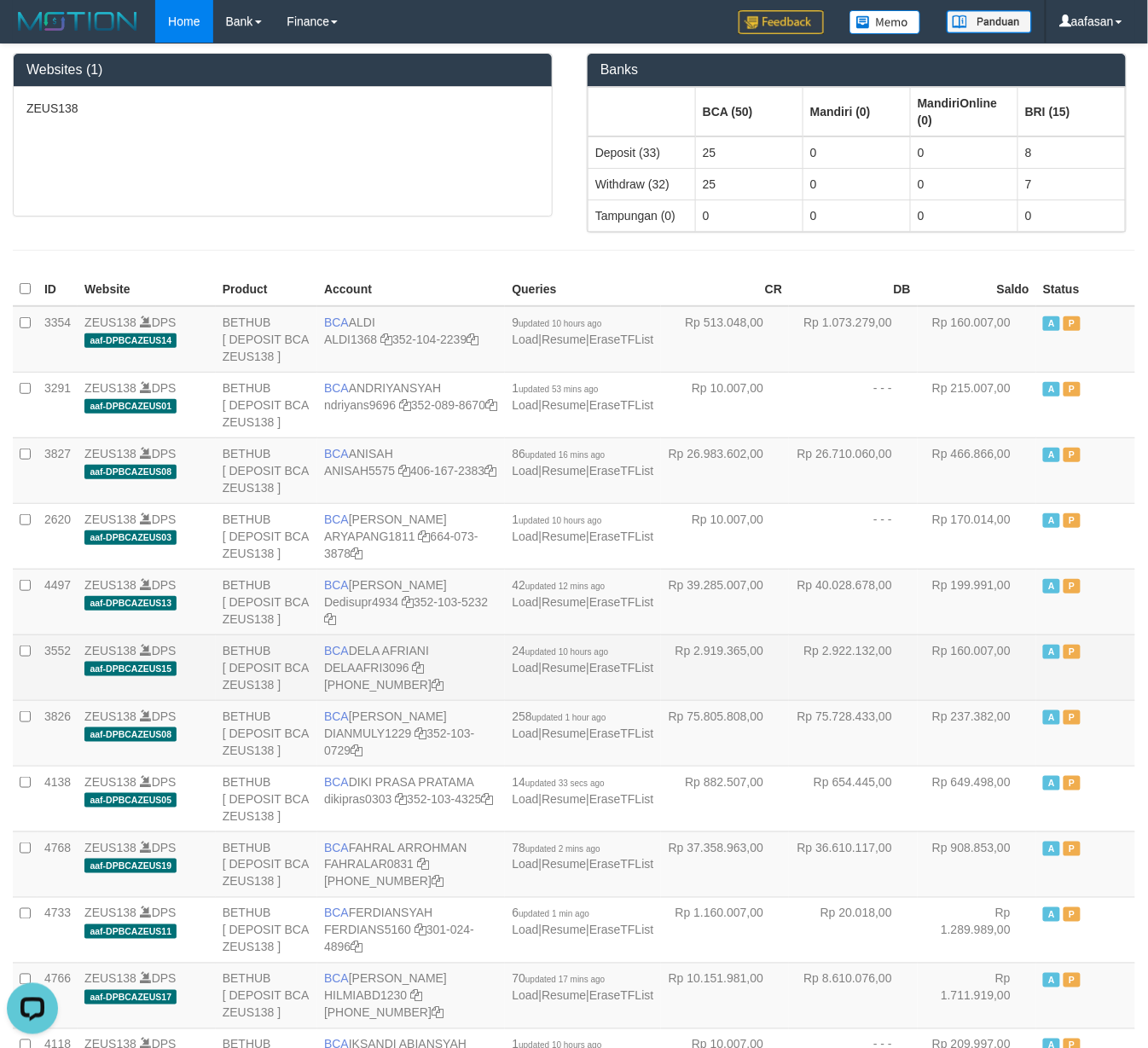
click at [1097, 660] on td "A P" at bounding box center [1086, 667] width 99 height 66
click at [1076, 680] on td "A P" at bounding box center [1086, 667] width 99 height 66
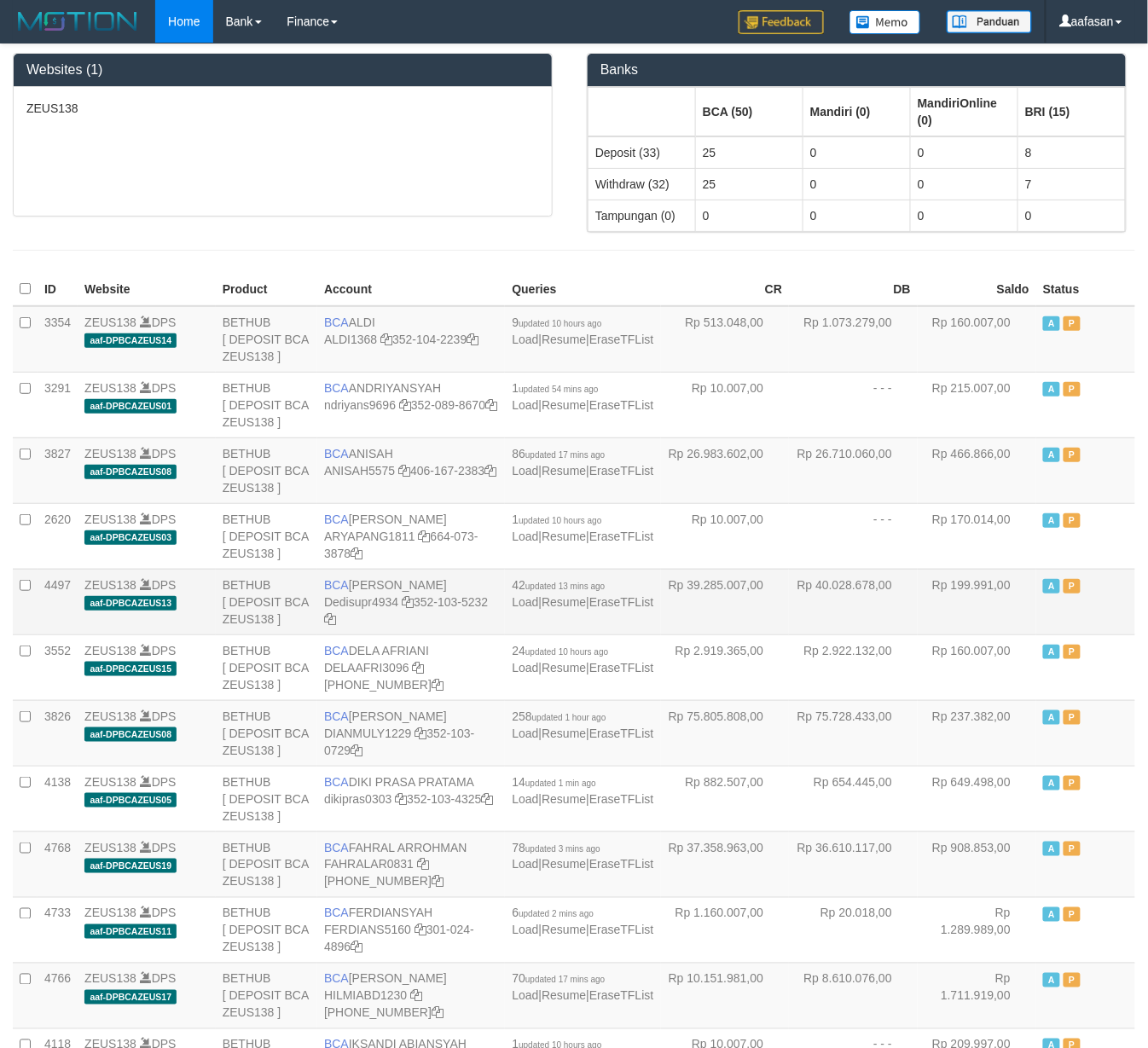
drag, startPoint x: 0, startPoint y: 0, endPoint x: 903, endPoint y: 595, distance: 1081.4
click at [903, 595] on td "Rp 40.028.678,00" at bounding box center [853, 602] width 129 height 66
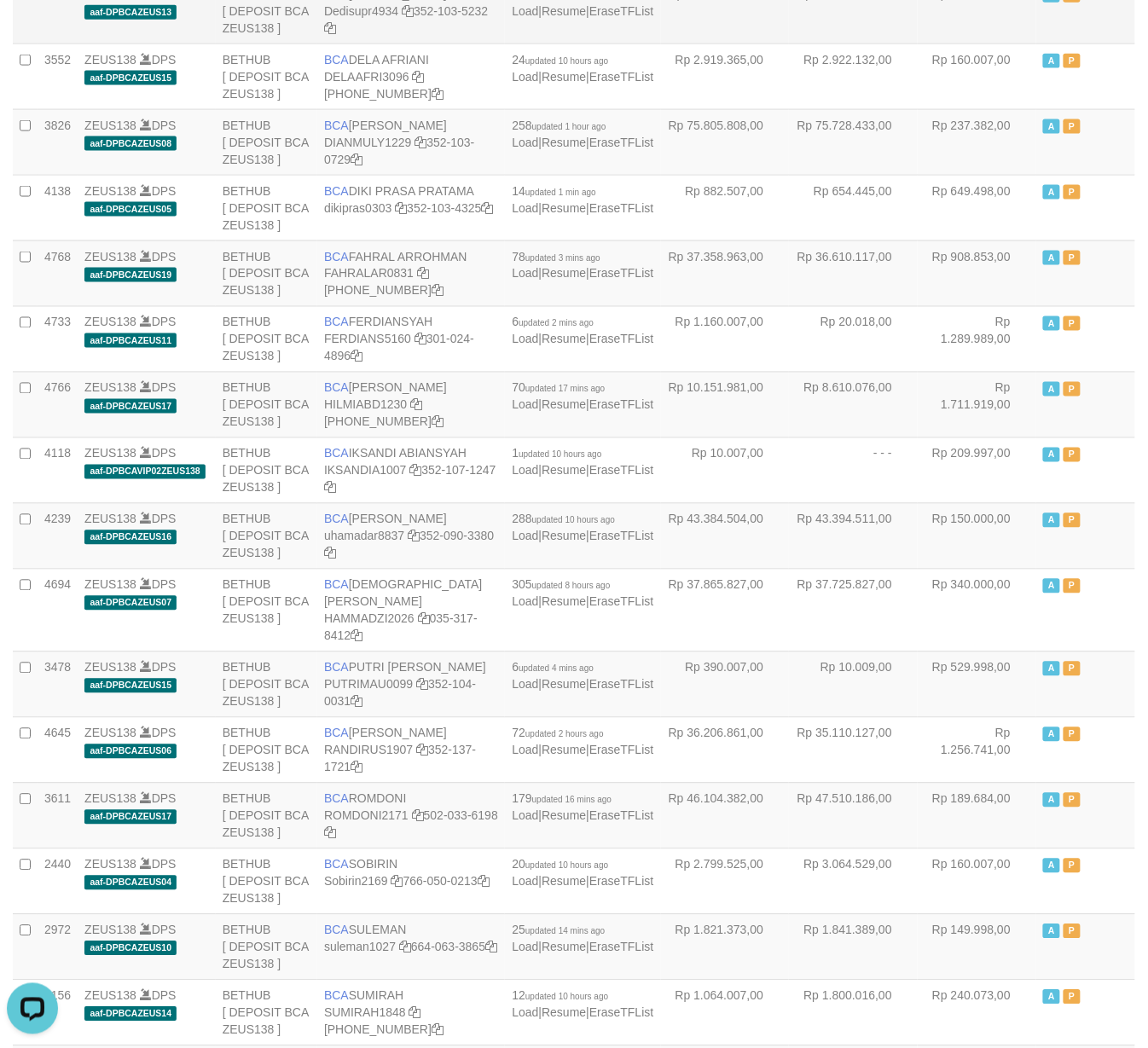
scroll to position [1648, 0]
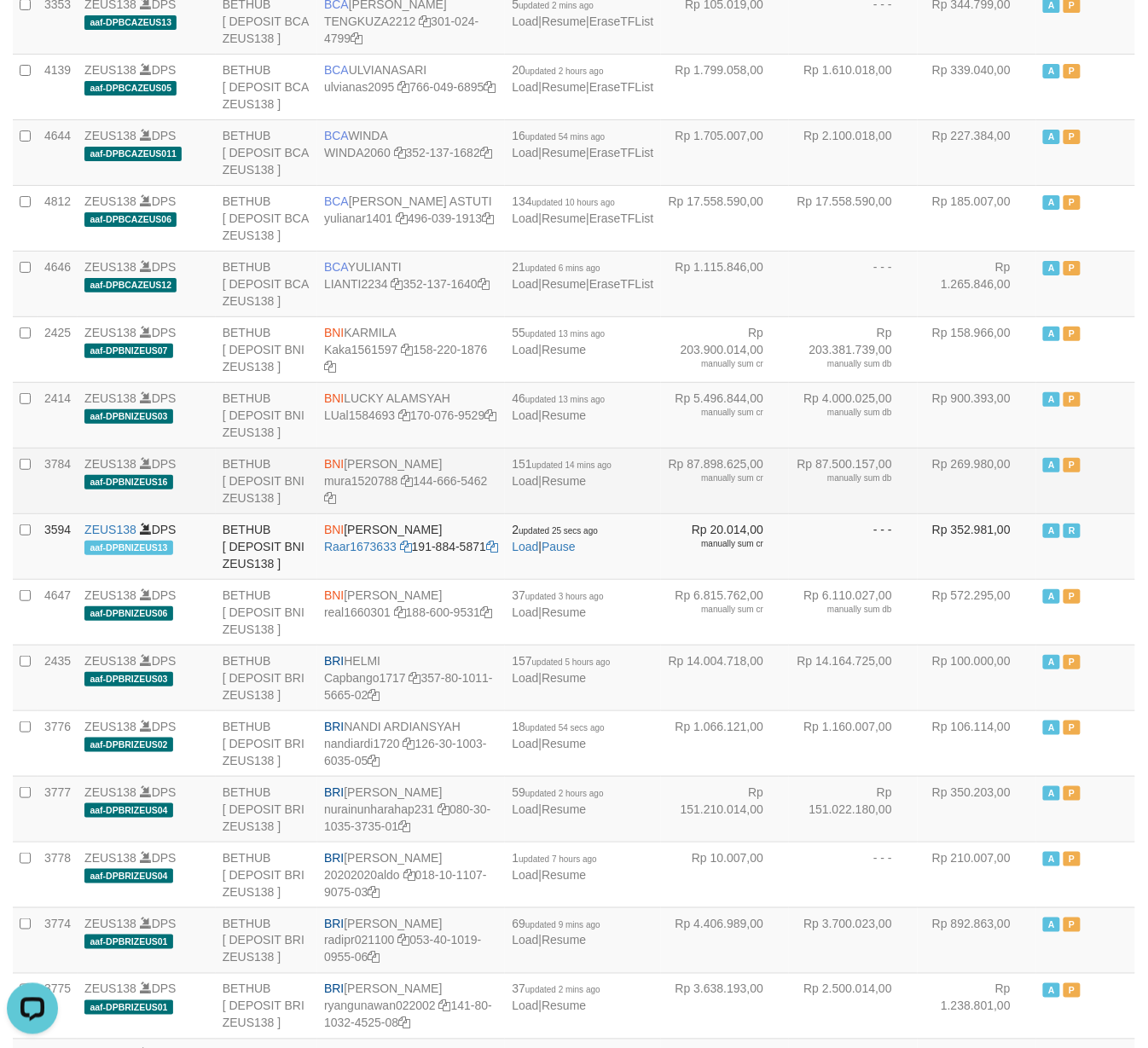
click at [396, 513] on td "BNI MUHAMMAD RANDY mura1520788 144-666-5462" at bounding box center [411, 480] width 187 height 66
copy td "BNI MUHAMMAD RANDY"
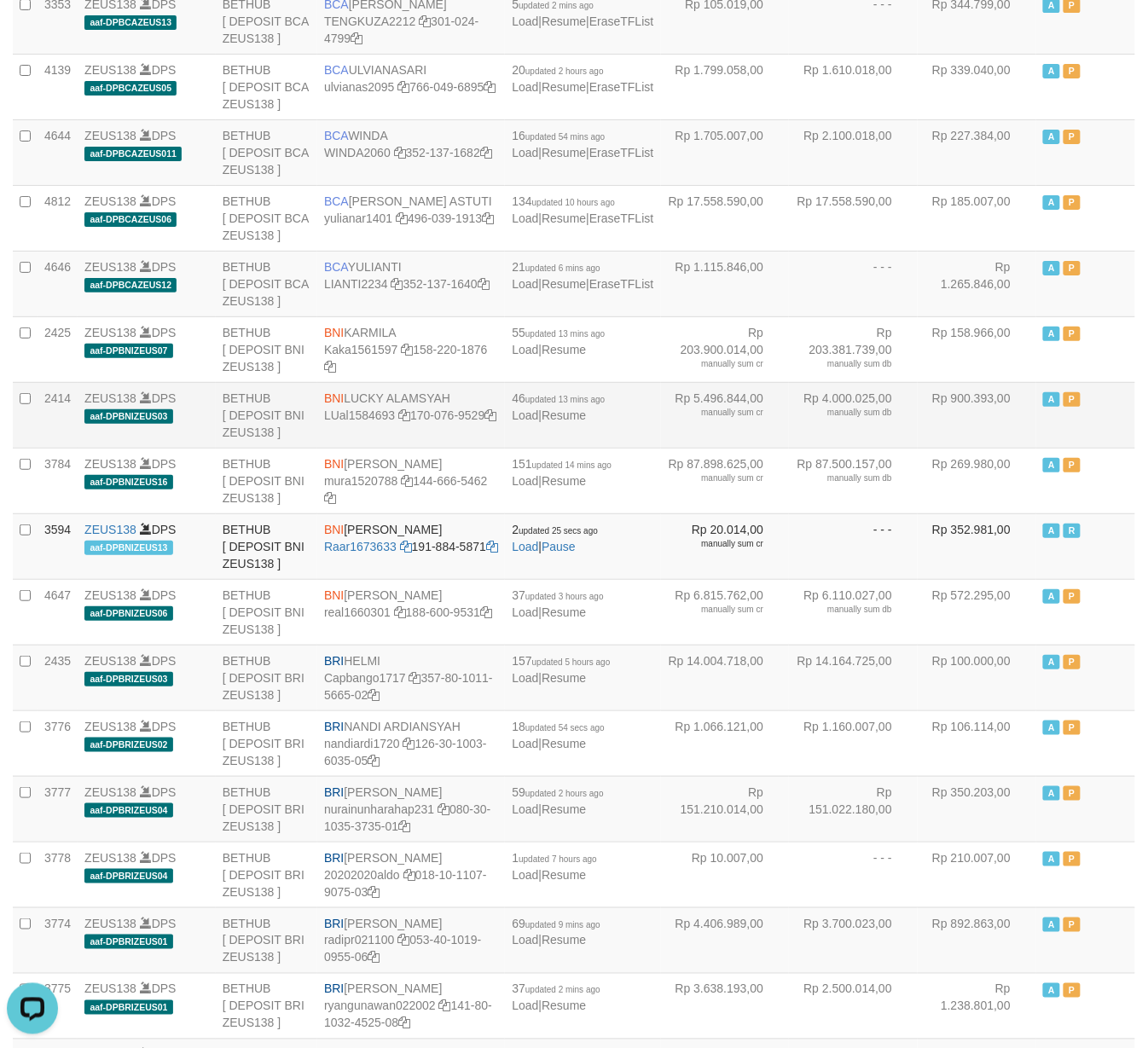
click at [1118, 447] on td "A P" at bounding box center [1086, 415] width 99 height 66
click at [1120, 447] on td "A P" at bounding box center [1086, 415] width 99 height 66
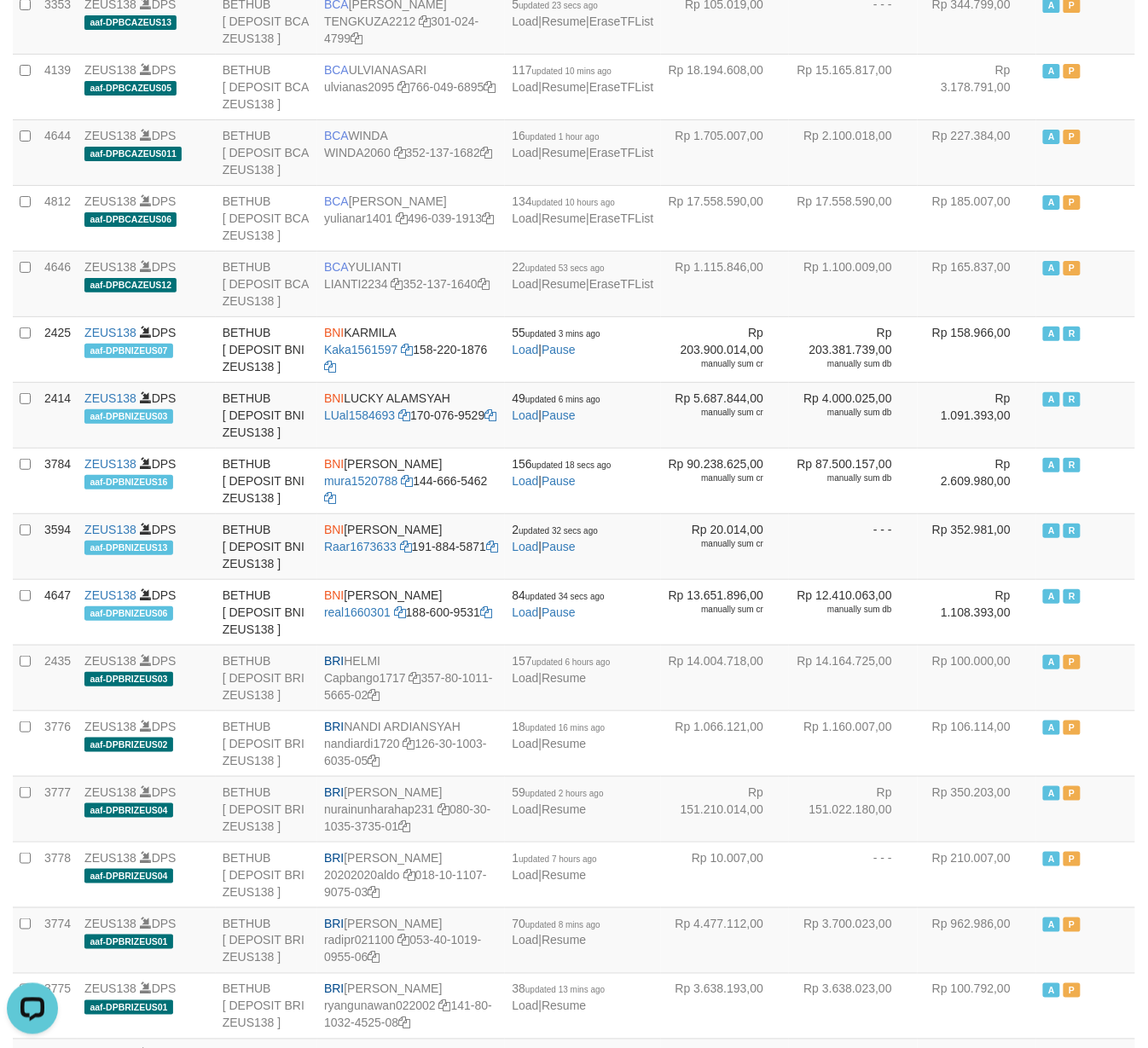
scroll to position [2275, 0]
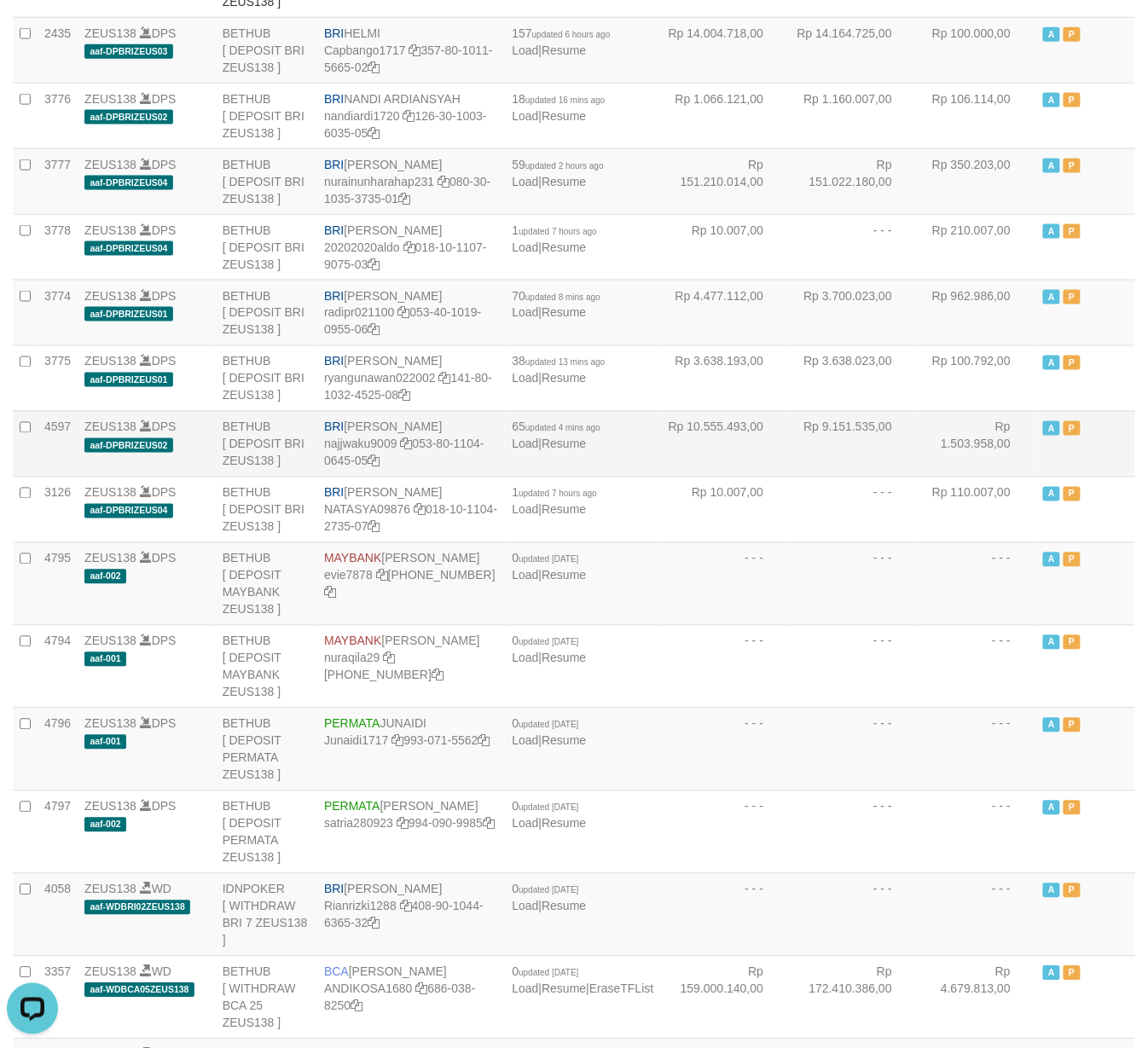
click at [462, 477] on td "BRI SITI KURNIA NINGSIH najjwaku9009 053-80-1104-0645-05" at bounding box center [411, 444] width 187 height 66
copy td "BRI SITI KURNIA NINGSIH"
click at [789, 625] on td "- - -" at bounding box center [853, 583] width 129 height 82
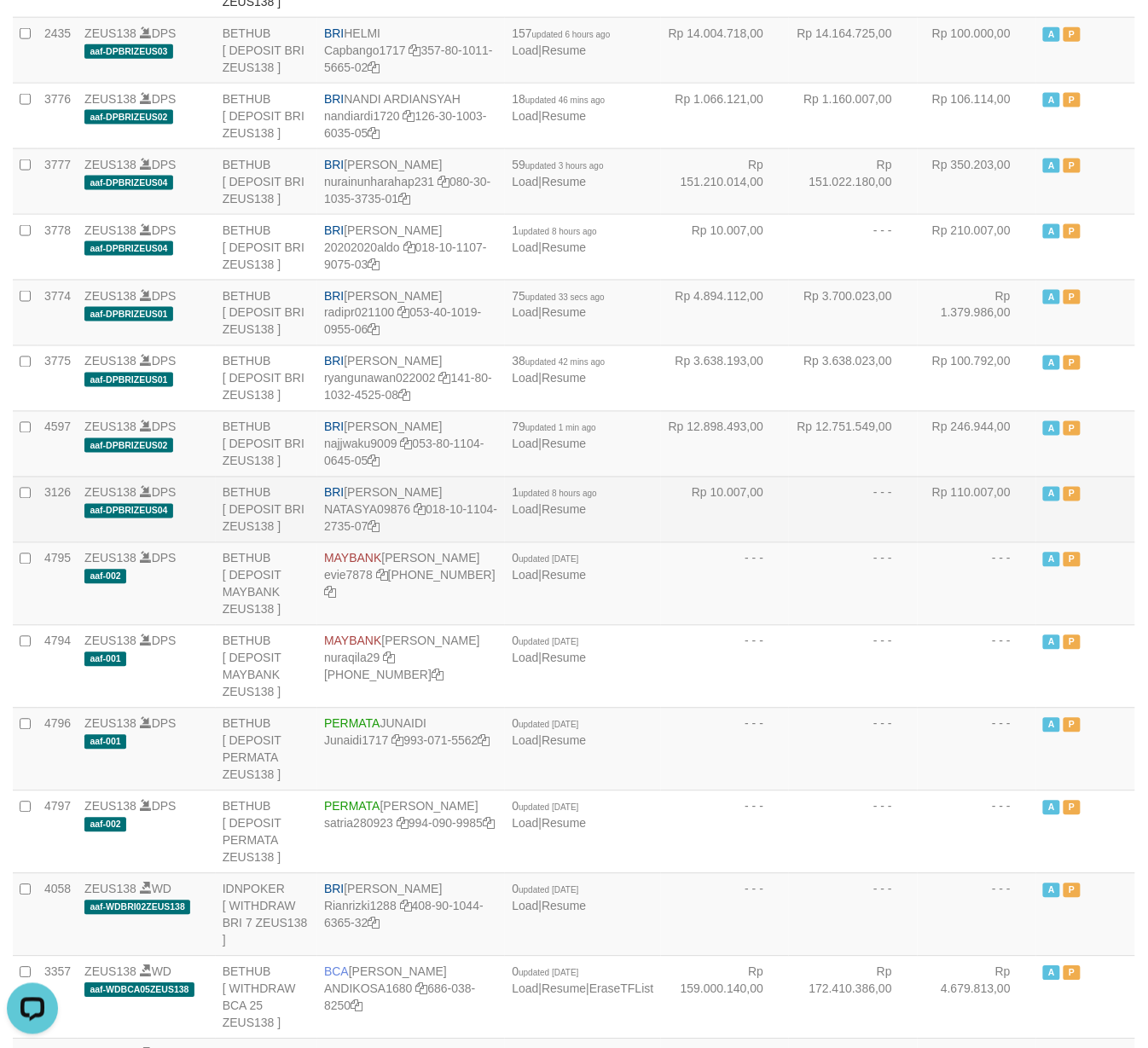
click at [442, 543] on td "BRI [PERSON_NAME] NATASYA09876 018-10-1104-2735-07" at bounding box center [411, 510] width 187 height 66
click at [442, 543] on td "BRI SITI NURLITA SAPITRI NATASYA09876 018-10-1104-2735-07" at bounding box center [411, 510] width 187 height 66
copy td "BRI SITI NURLITA SAPITRI"
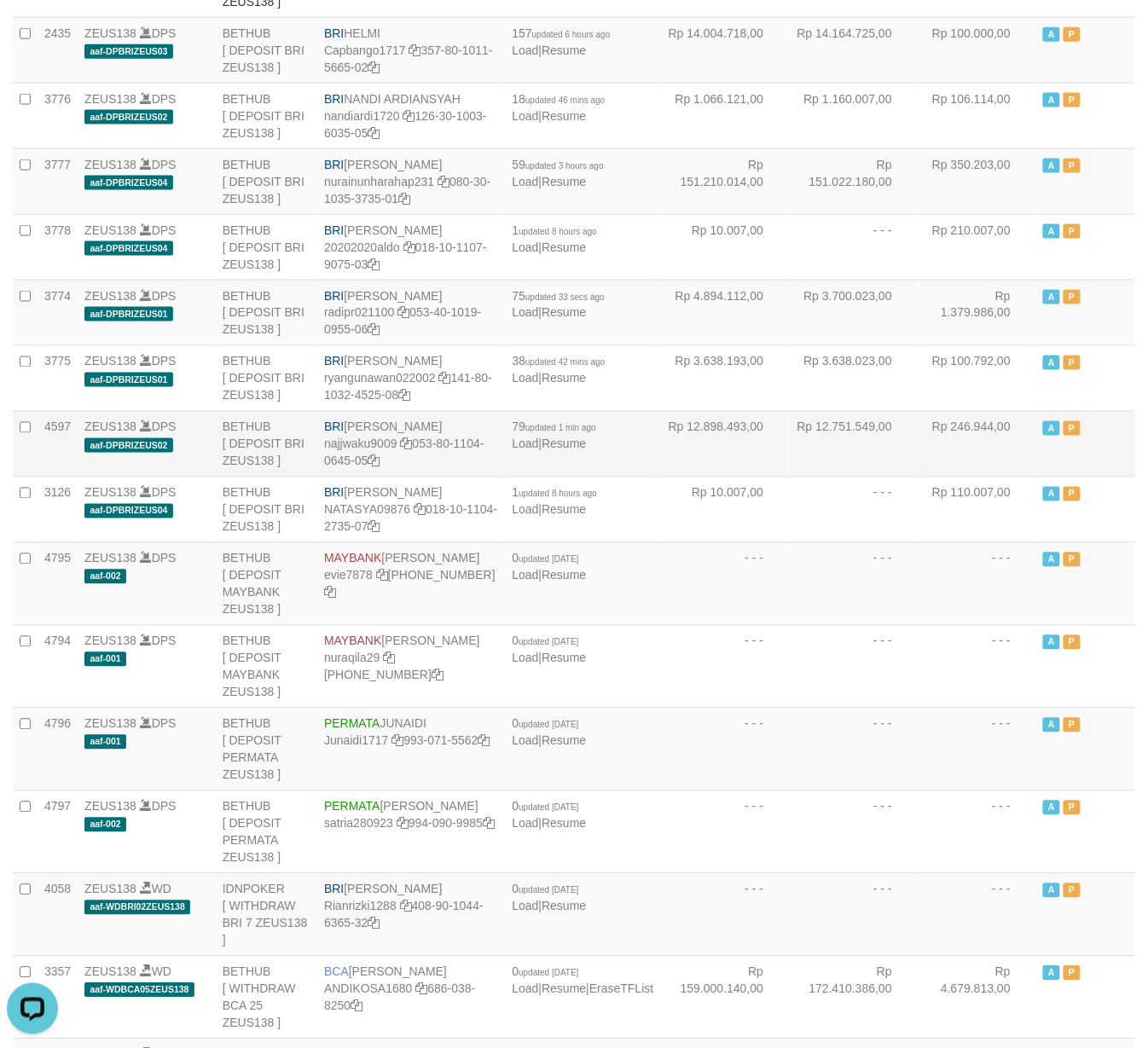
click at [723, 477] on td "Rp 12.898.493,00" at bounding box center [725, 444] width 129 height 66
click at [875, 477] on td "Rp 12.751.549,00" at bounding box center [853, 444] width 129 height 66
click at [471, 477] on td "BRI [PERSON_NAME] NINGSIH najjwaku9009 053-80-1104-0645-05" at bounding box center [411, 444] width 187 height 66
click at [471, 477] on td "BRI SITI KURNIA NINGSIH najjwaku9009 053-80-1104-0645-05" at bounding box center [411, 444] width 187 height 66
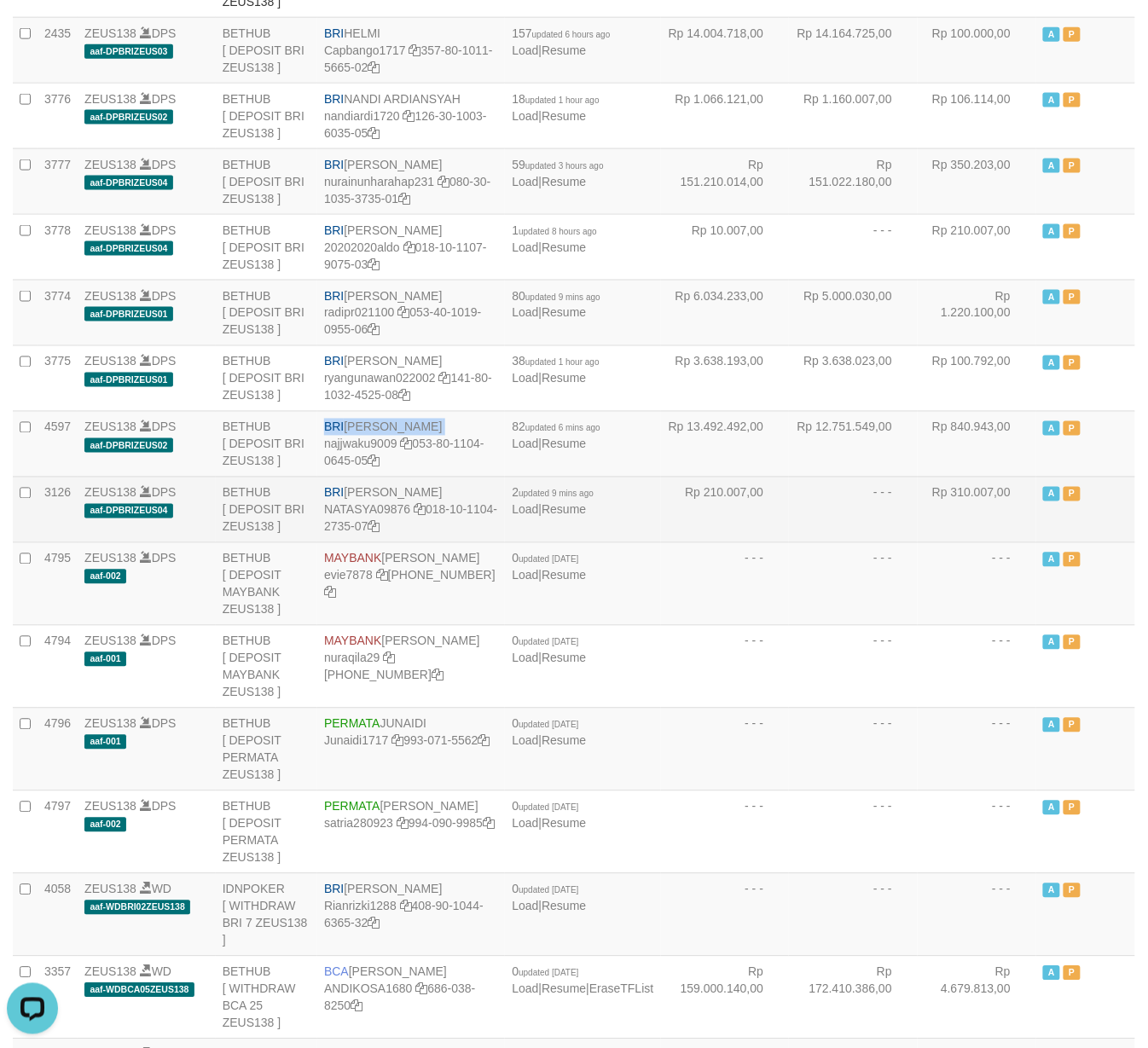
copy td "BRI SITI KURNIA NINGSIH"
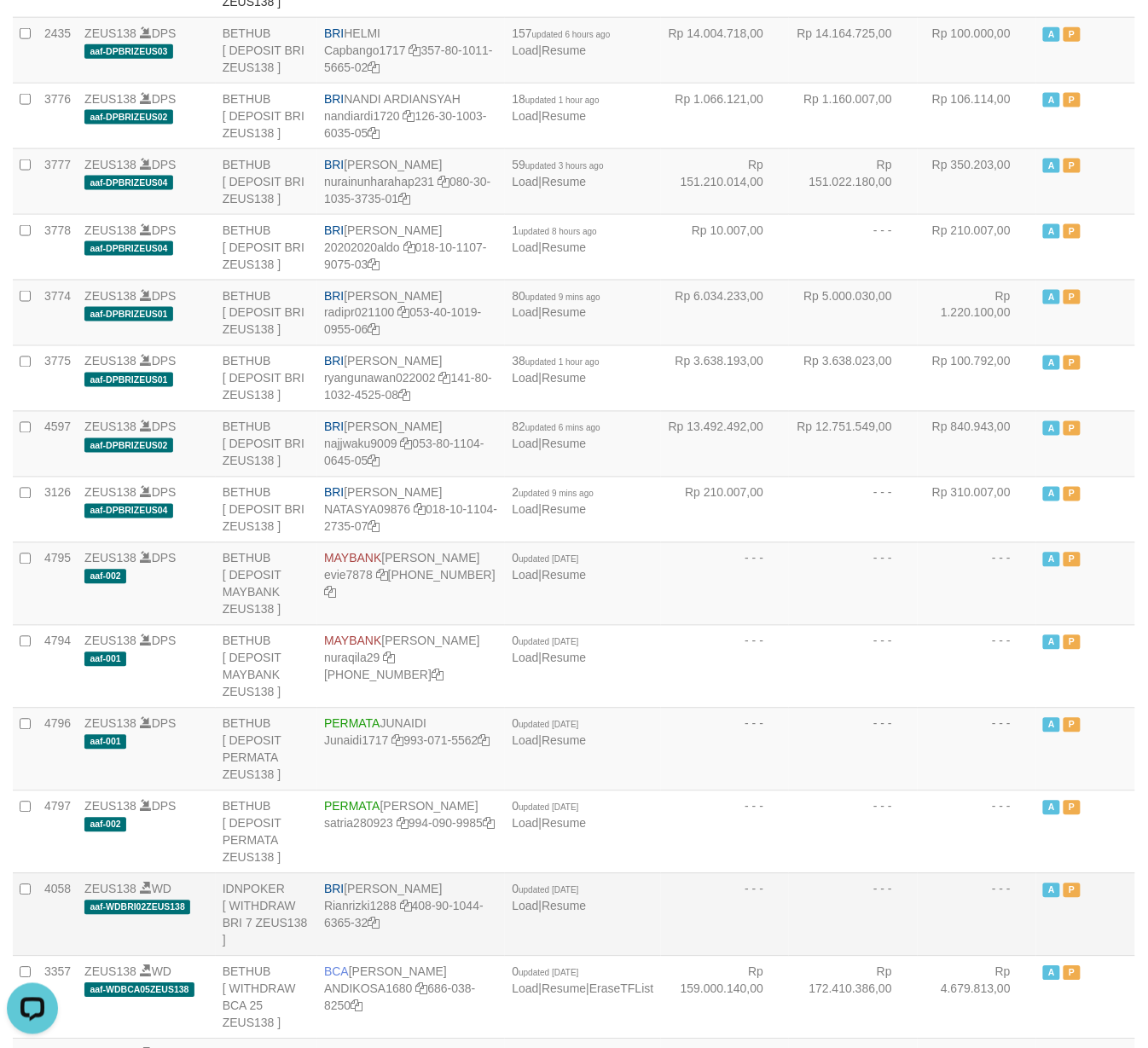
click at [739, 956] on td "- - -" at bounding box center [725, 914] width 129 height 82
click at [810, 625] on td "- - -" at bounding box center [853, 583] width 129 height 82
click at [407, 477] on td "BRI [PERSON_NAME] NINGSIH najjwaku9009 053-80-1104-0645-05" at bounding box center [411, 444] width 187 height 66
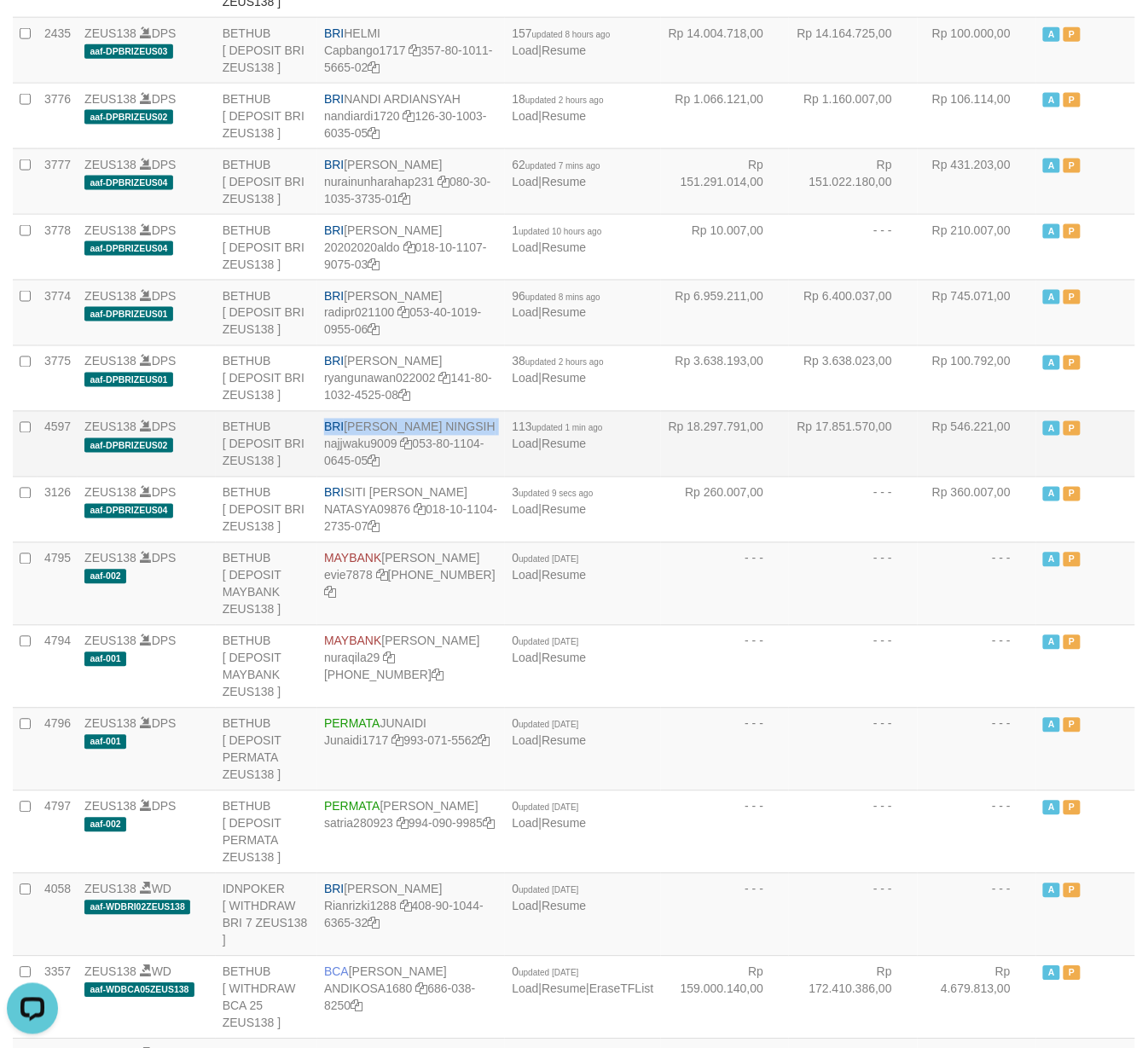
copy td "BRI [PERSON_NAME] NINGSIH"
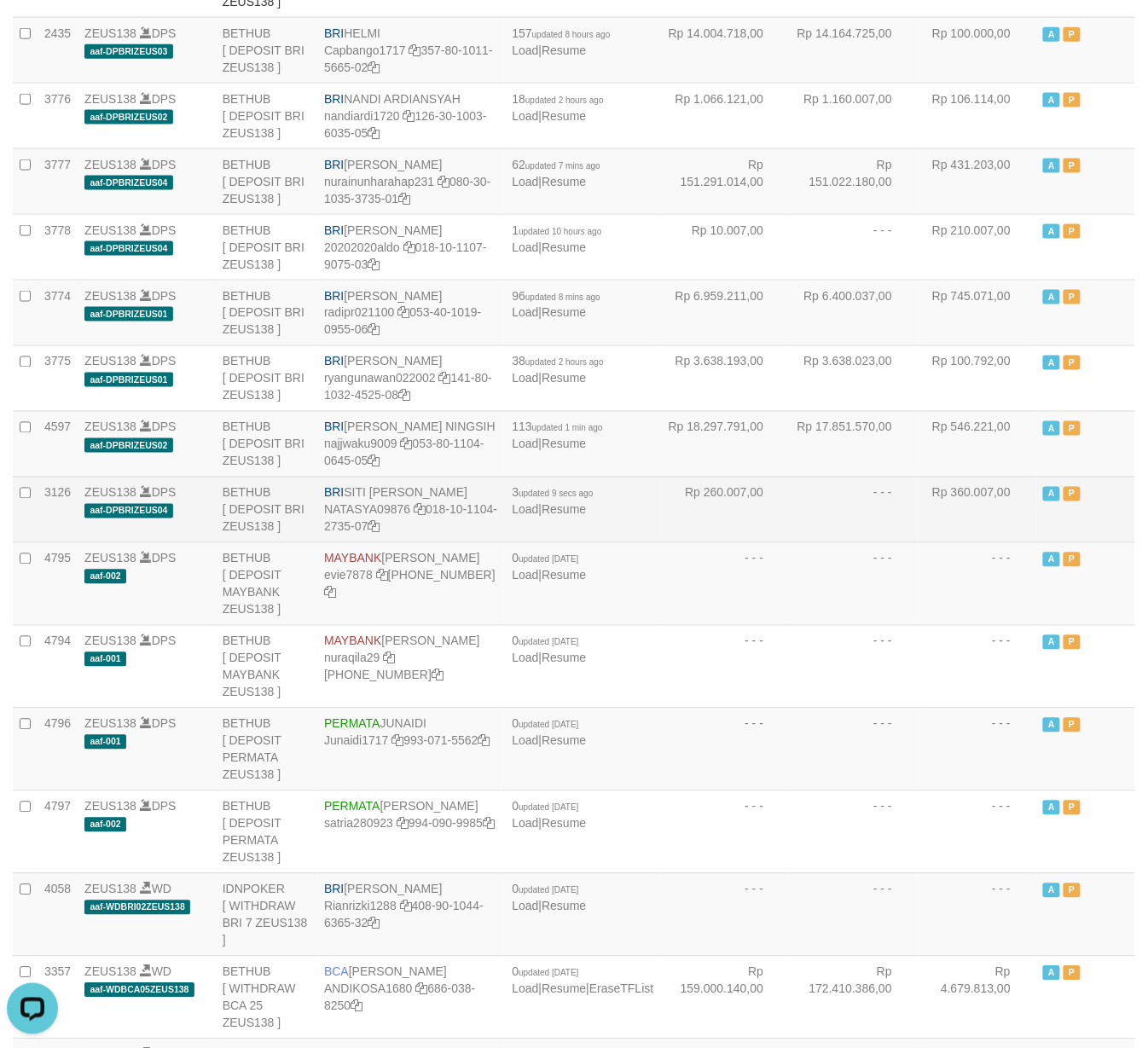
click at [789, 543] on td "- - -" at bounding box center [853, 510] width 129 height 66
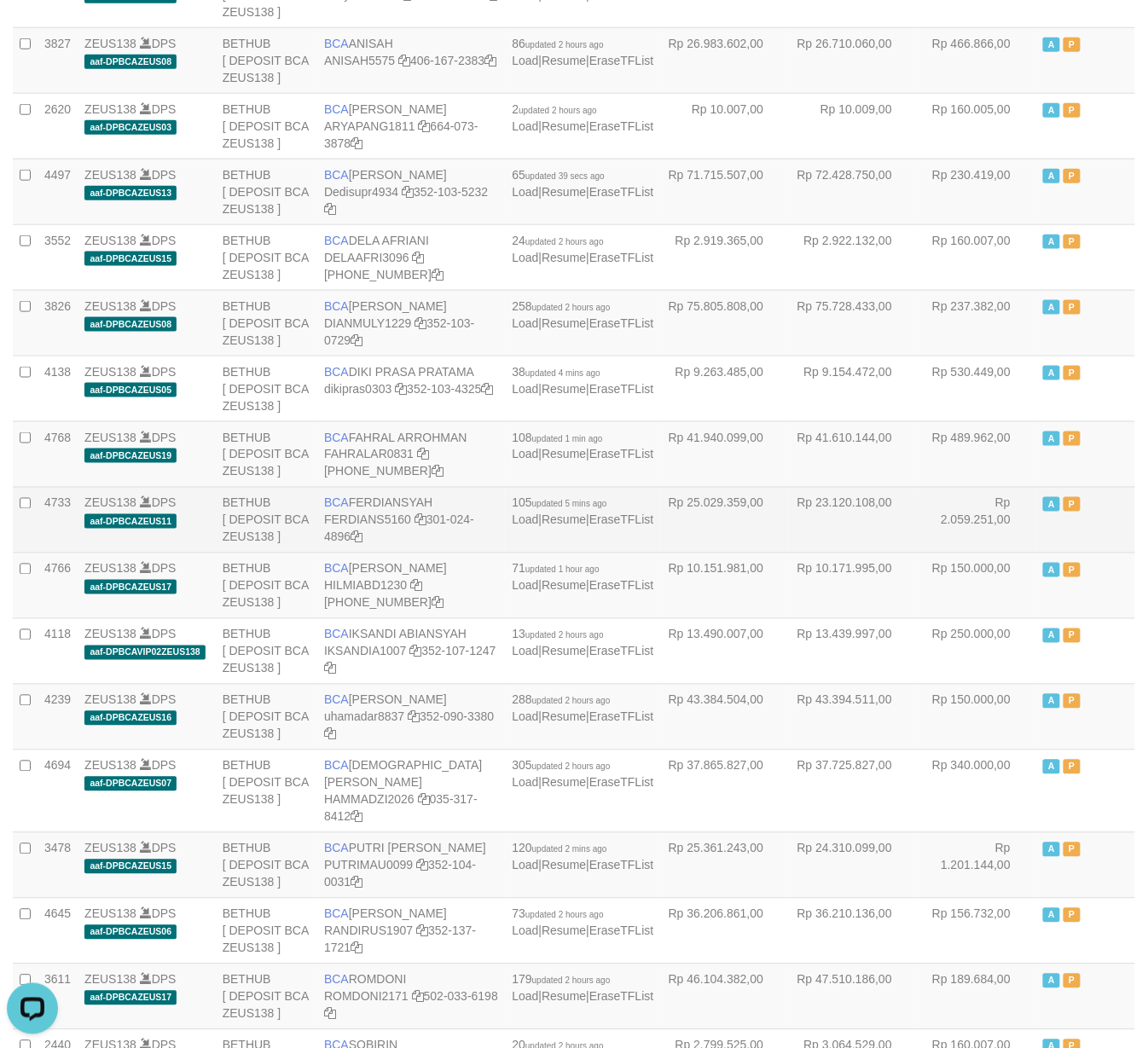
click at [411, 519] on td "BCA FERDIANSYAH FERDIANS5160 301-024-4896" at bounding box center [411, 520] width 187 height 66
click at [411, 518] on td "BCA FERDIANSYAH FERDIANS5160 301-024-4896" at bounding box center [411, 520] width 187 height 66
copy td "BCA FERDIANSYAH"
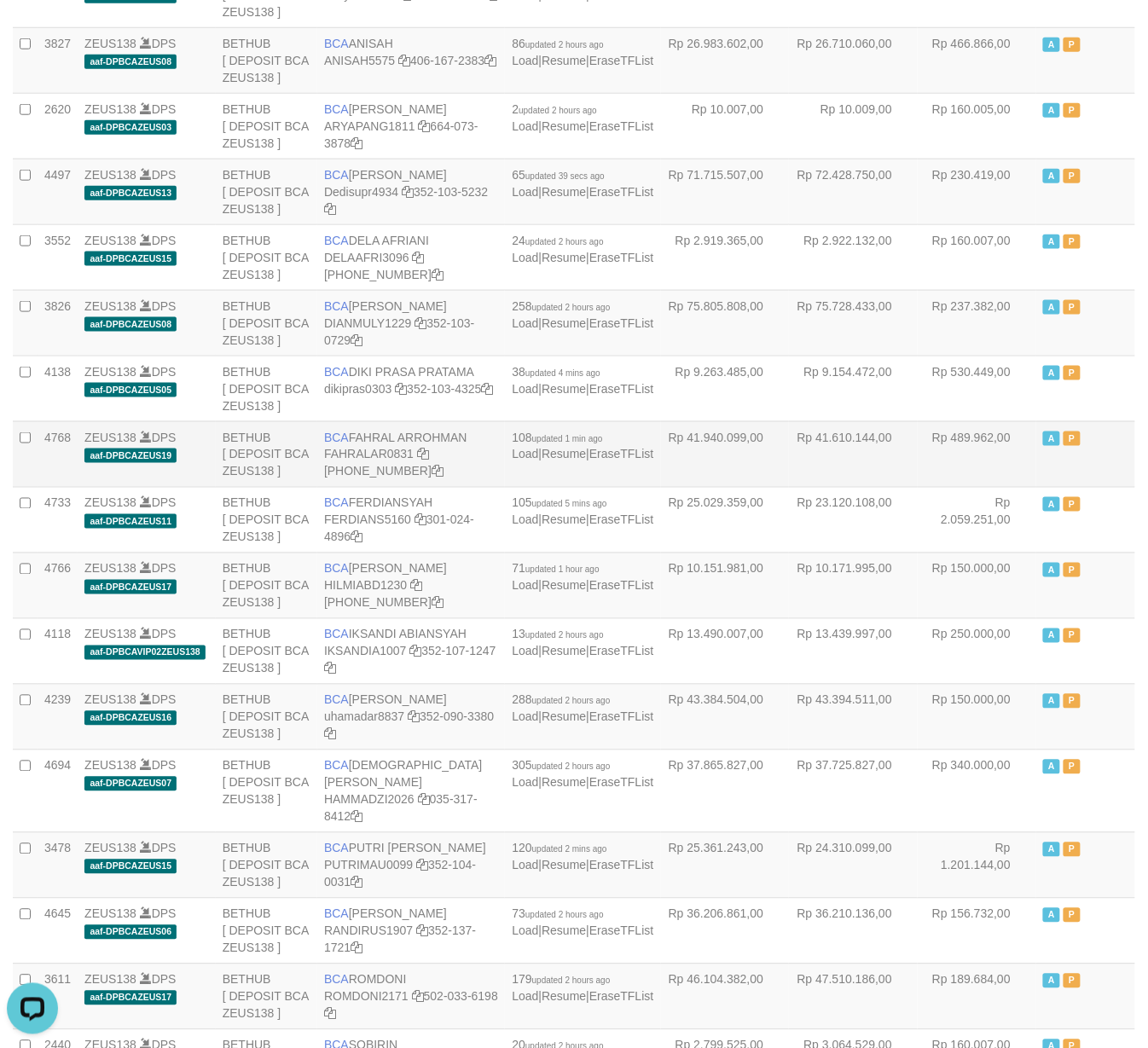
click at [661, 475] on td "Rp 41.940.099,00" at bounding box center [725, 454] width 129 height 66
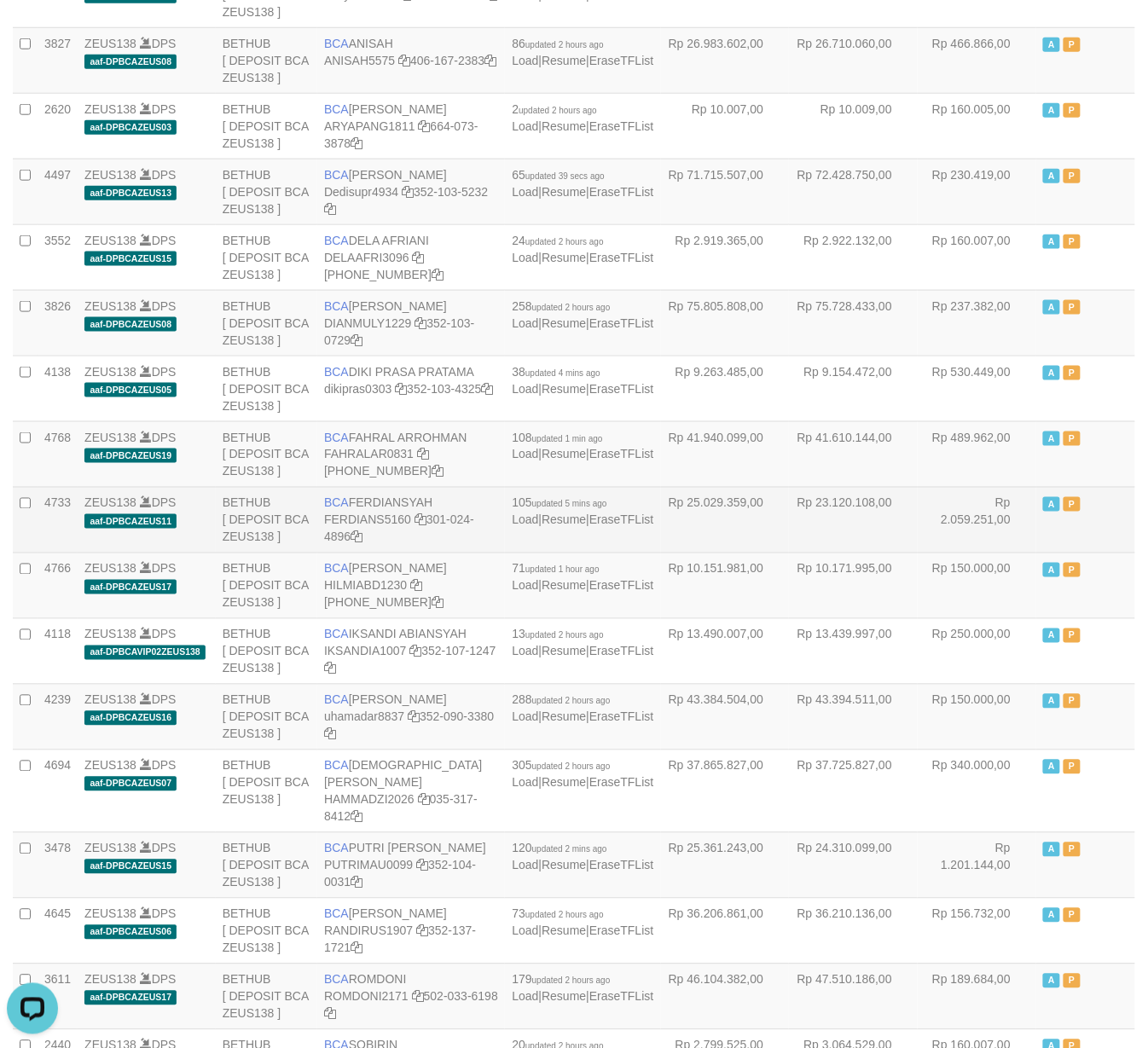
click at [421, 517] on td "BCA FERDIANSYAH FERDIANS5160 301-024-4896" at bounding box center [411, 520] width 187 height 66
copy td "BCA FERDIANSYAH"
click at [789, 550] on td "Rp 23.120.108,00" at bounding box center [853, 520] width 129 height 66
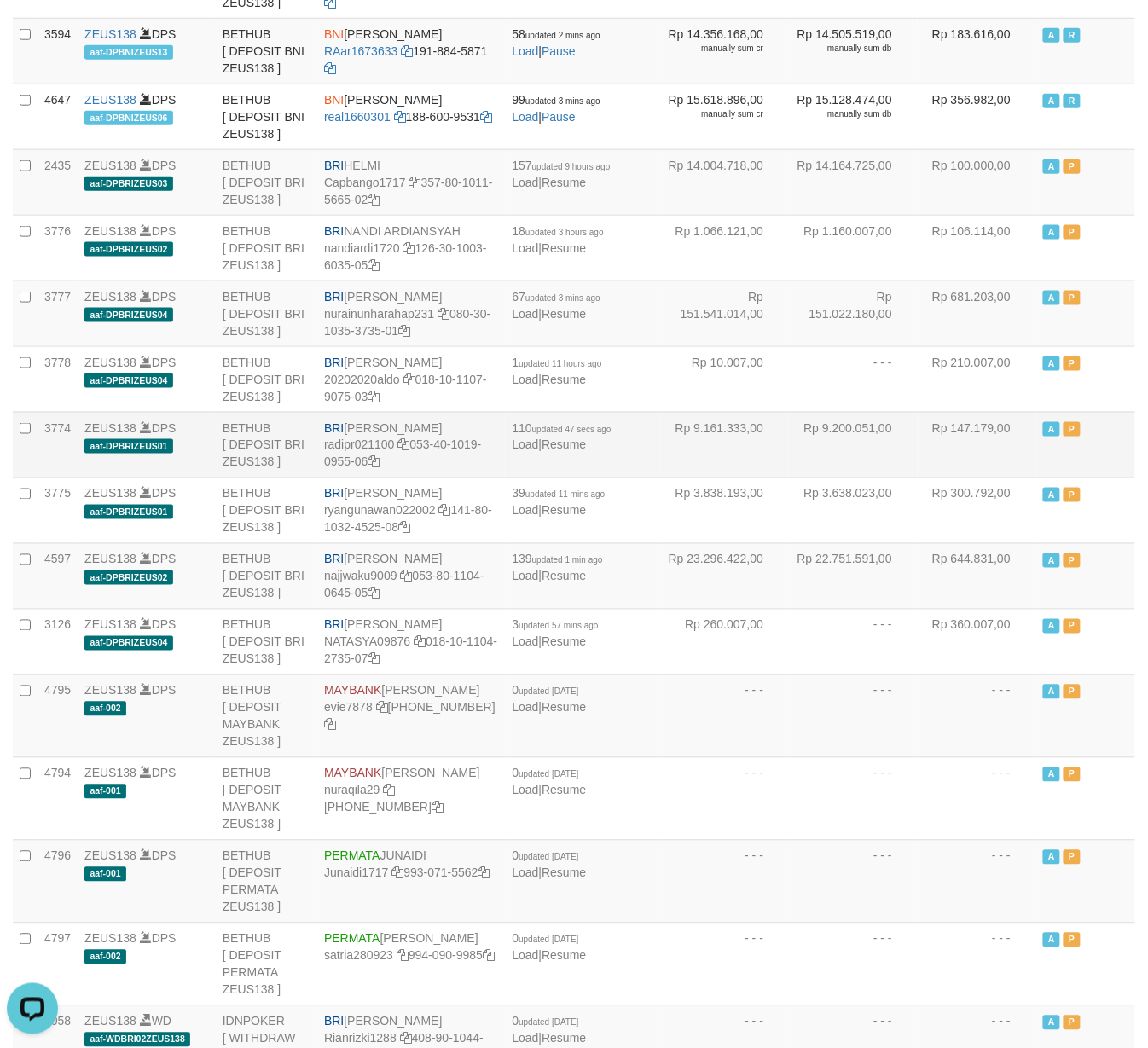
click at [421, 478] on td "BRI REYNALDI ADI PRATAMA radipr021100 053-40-1019-0955-06" at bounding box center [411, 445] width 187 height 66
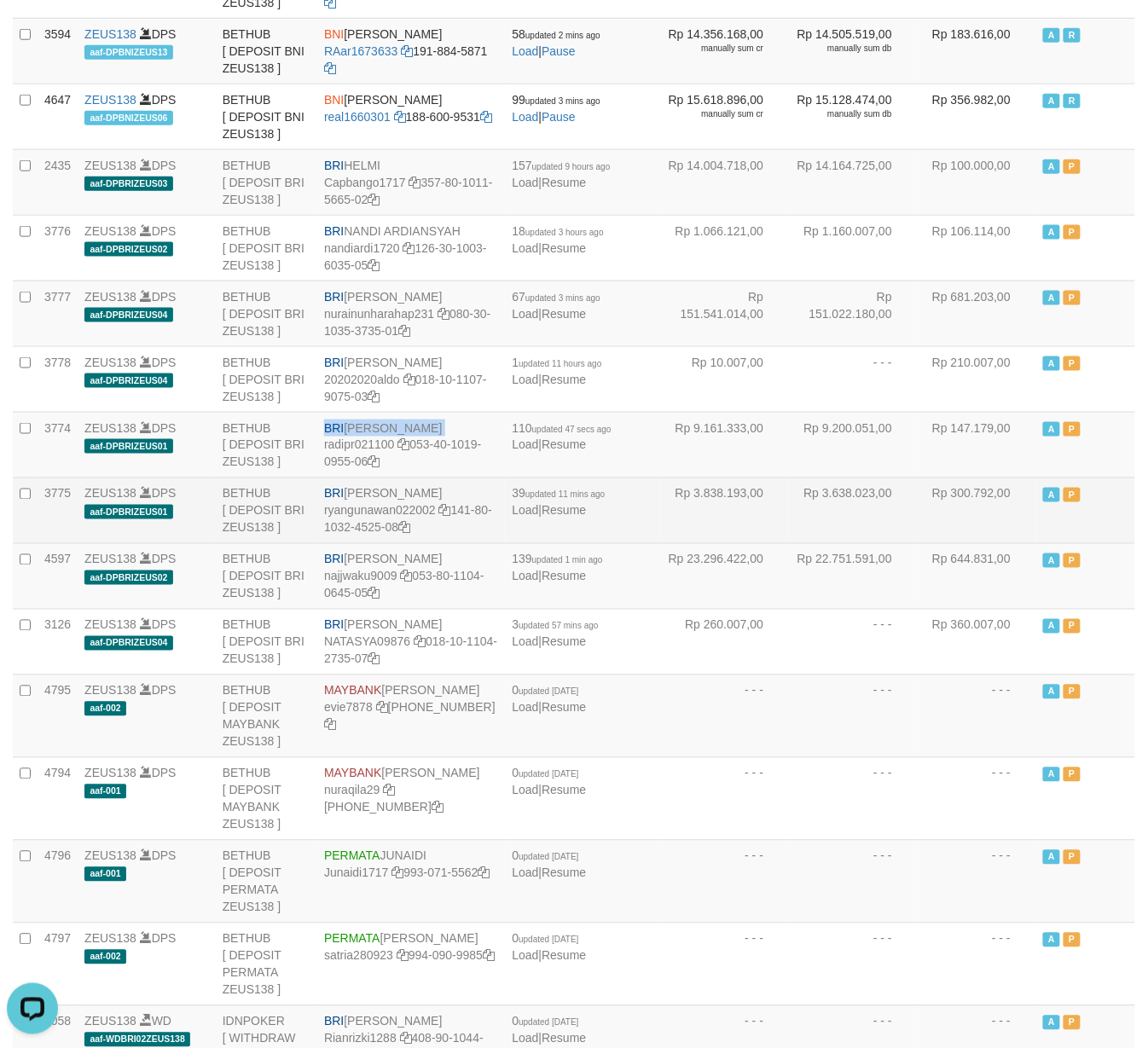
copy td "BRI REYNALDI ADI PRATAMA"
click at [661, 544] on td "Rp 3.838.193,00" at bounding box center [725, 511] width 129 height 66
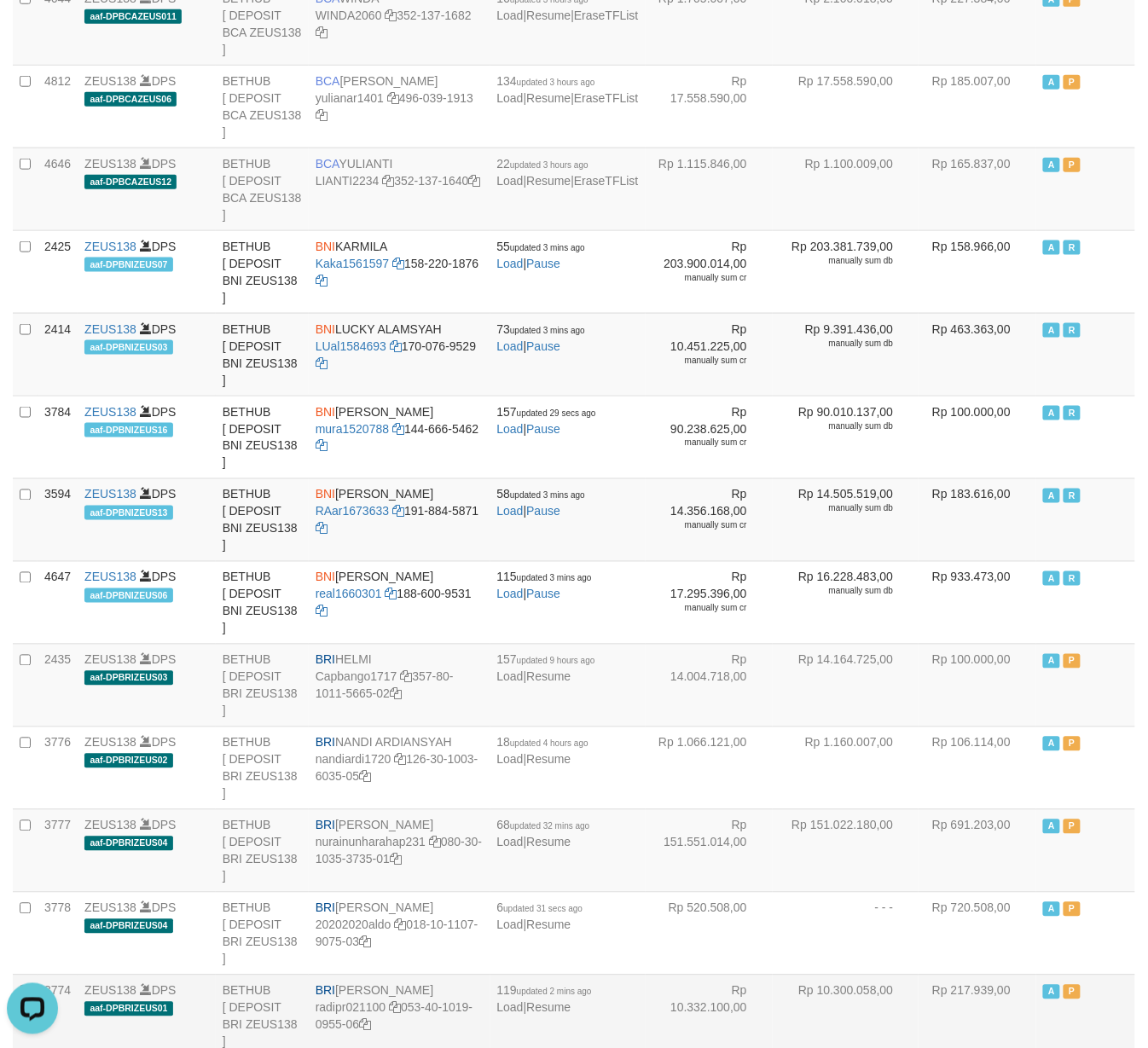
click at [1119, 974] on td "A P" at bounding box center [1086, 1015] width 99 height 82
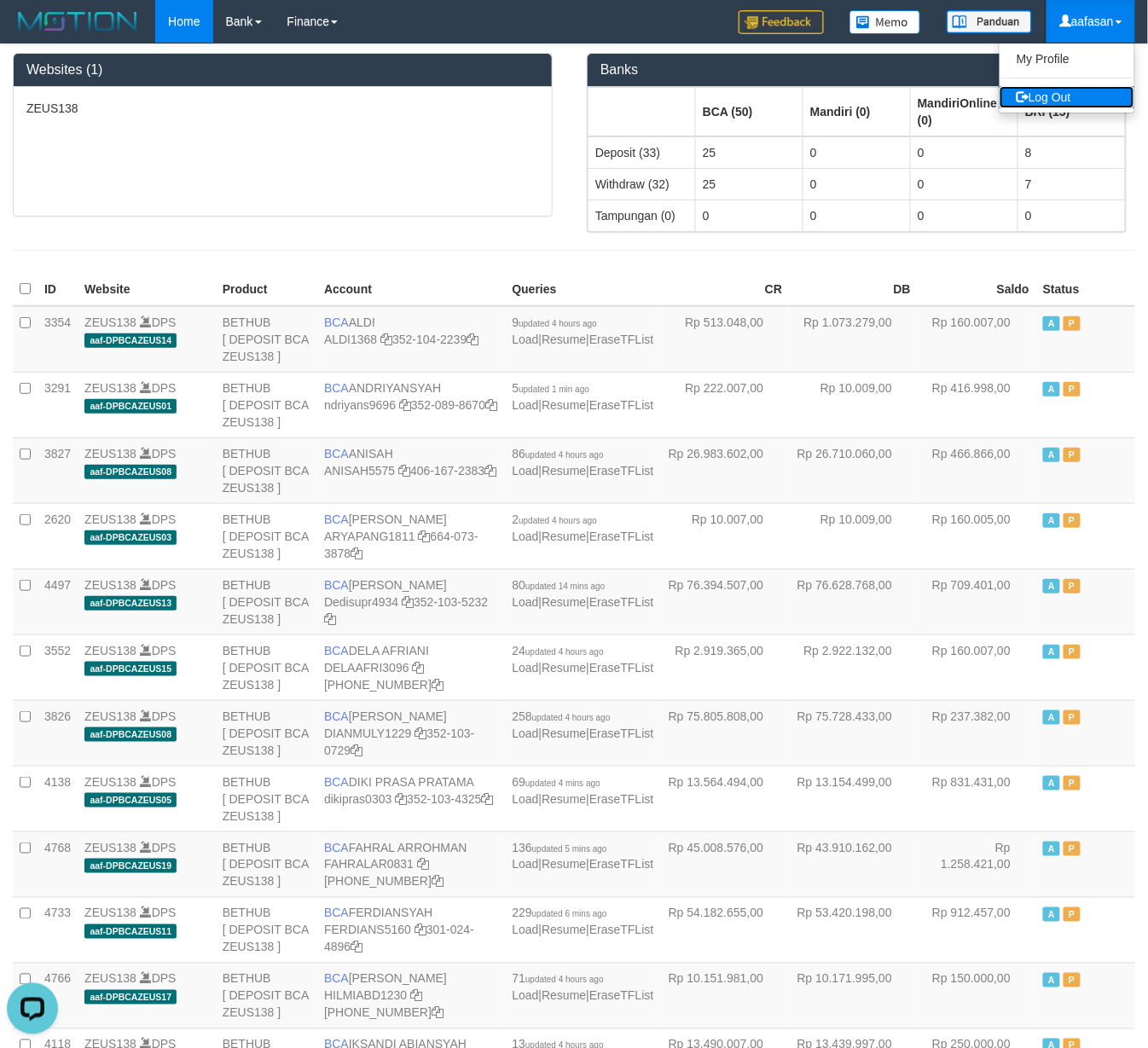
click at [1061, 103] on link "Log Out" at bounding box center [1066, 97] width 134 height 23
